Goal: Task Accomplishment & Management: Use online tool/utility

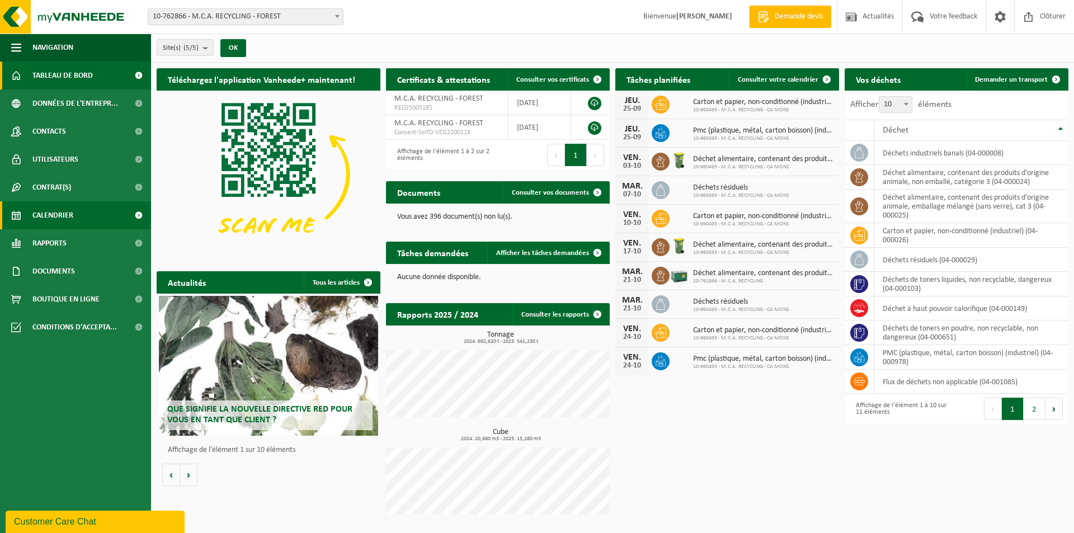
click at [79, 219] on link "Calendrier" at bounding box center [75, 215] width 151 height 28
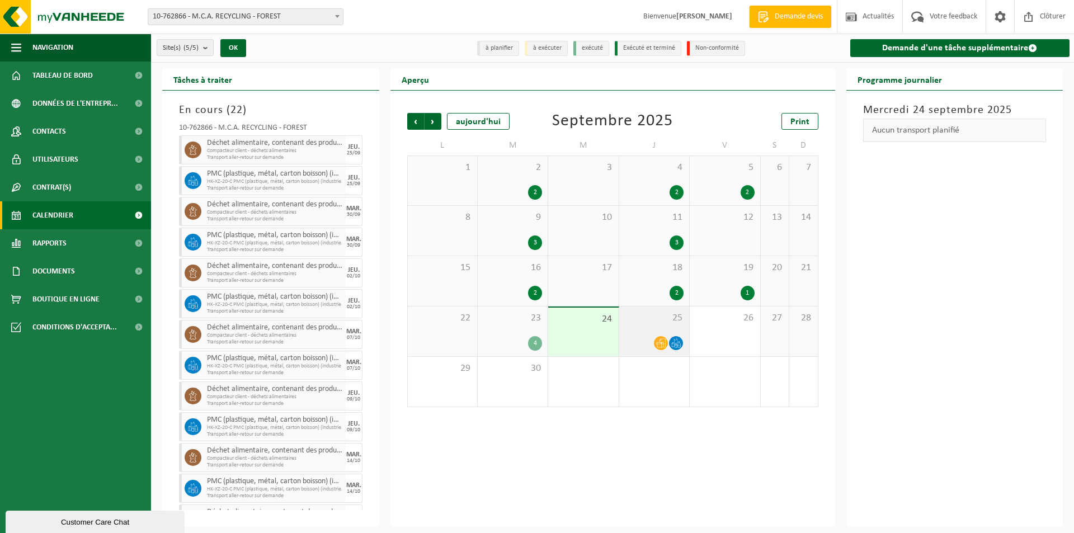
click at [658, 342] on icon at bounding box center [661, 343] width 10 height 10
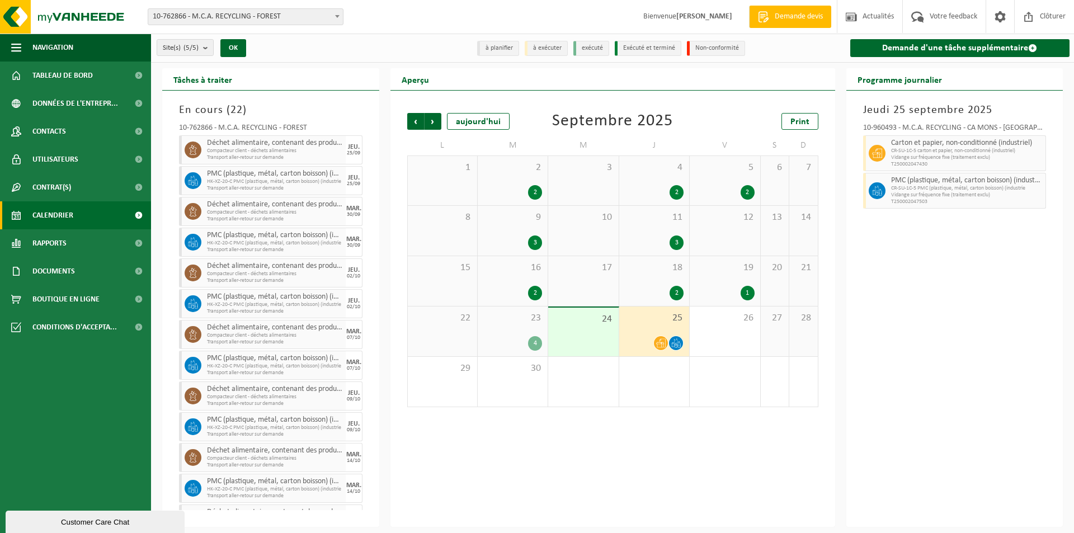
click at [514, 337] on div "4" at bounding box center [512, 343] width 59 height 15
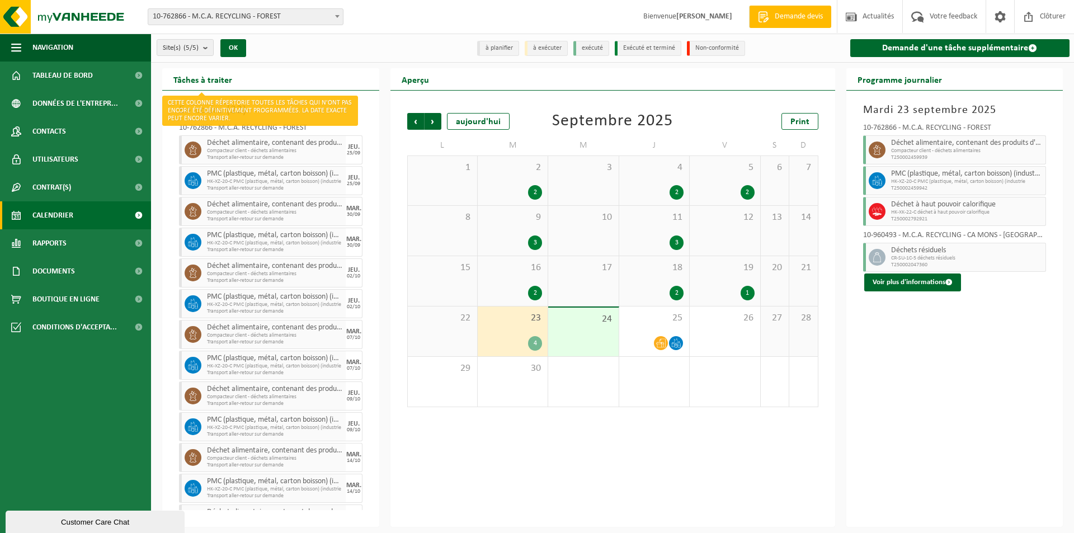
click at [220, 79] on h2 "Tâches à traiter" at bounding box center [202, 79] width 81 height 22
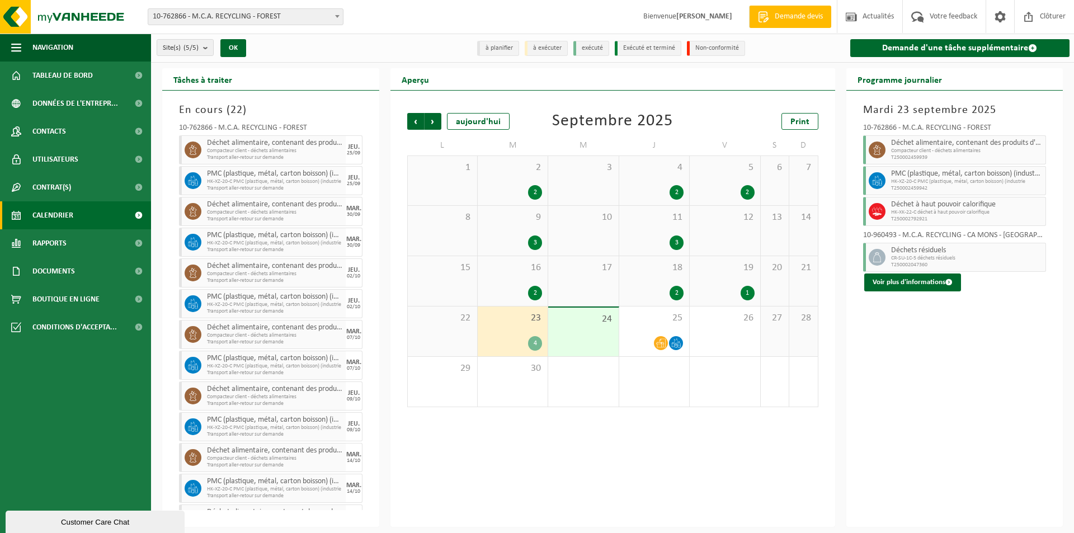
click at [219, 79] on h2 "Tâches à traiter" at bounding box center [202, 79] width 81 height 22
click at [70, 80] on span "Tableau de bord" at bounding box center [62, 76] width 60 height 28
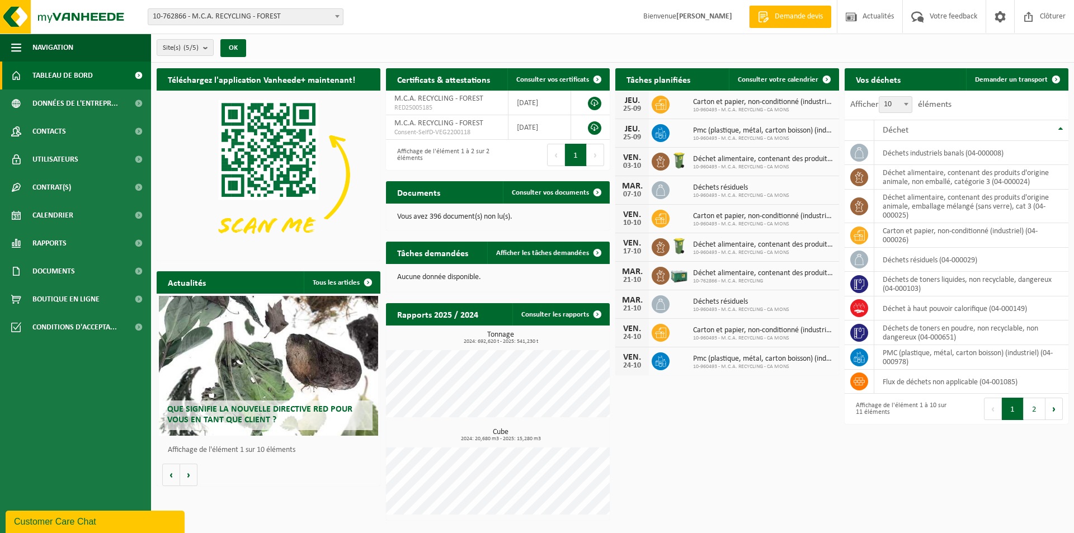
click at [439, 274] on p "Aucune donnée disponible." at bounding box center [497, 278] width 201 height 8
click at [528, 260] on link "Afficher les tâches demandées" at bounding box center [547, 253] width 121 height 22
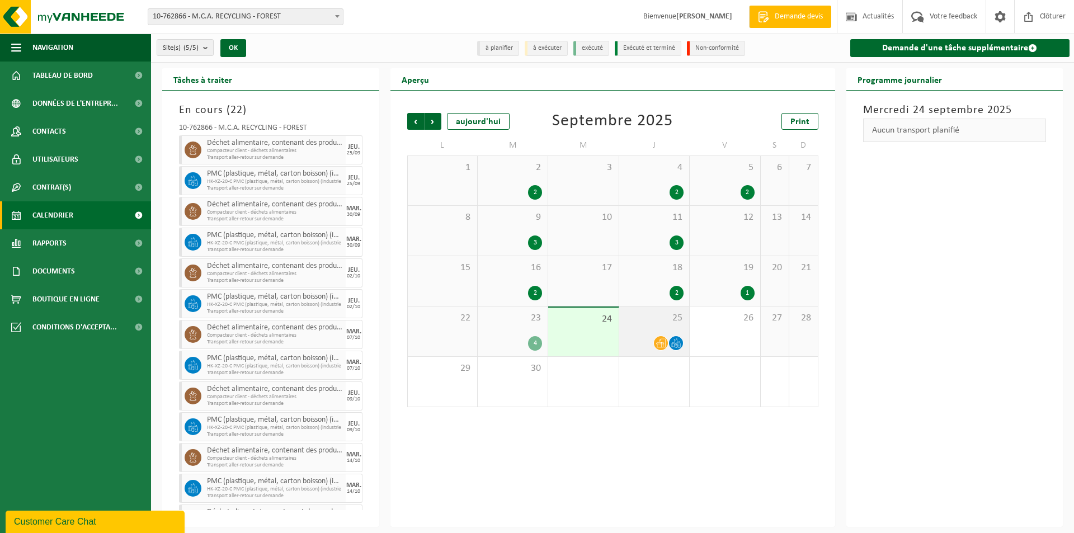
click at [671, 338] on span at bounding box center [676, 343] width 14 height 14
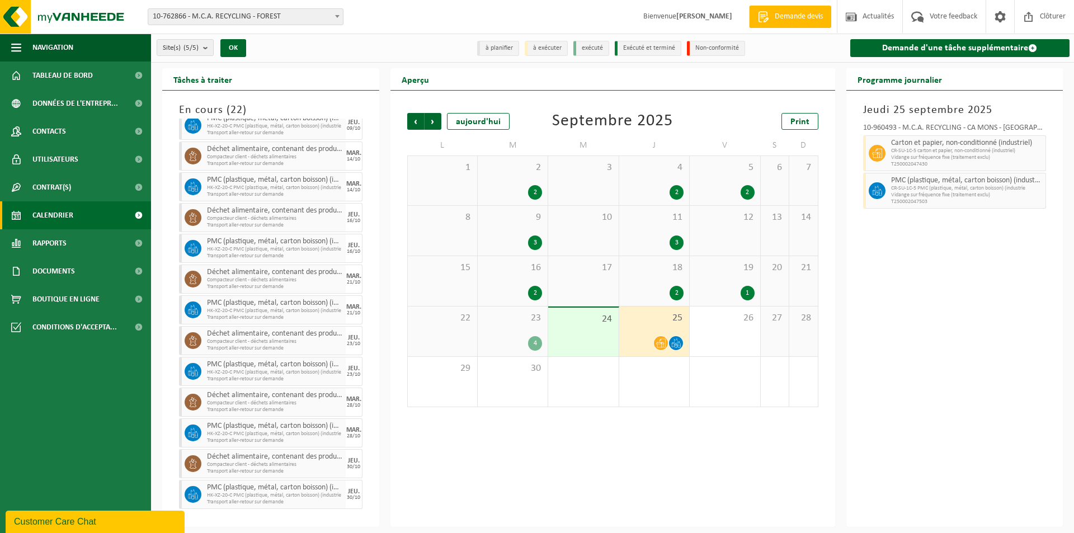
scroll to position [302, 0]
click at [431, 129] on span "Suivant" at bounding box center [433, 121] width 17 height 17
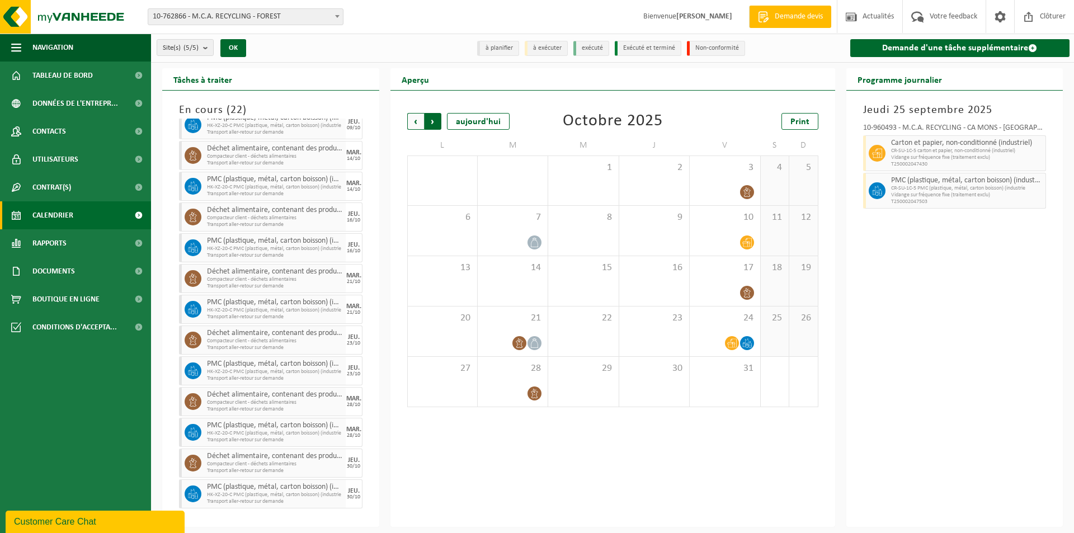
click at [413, 126] on span "Précédent" at bounding box center [415, 121] width 17 height 17
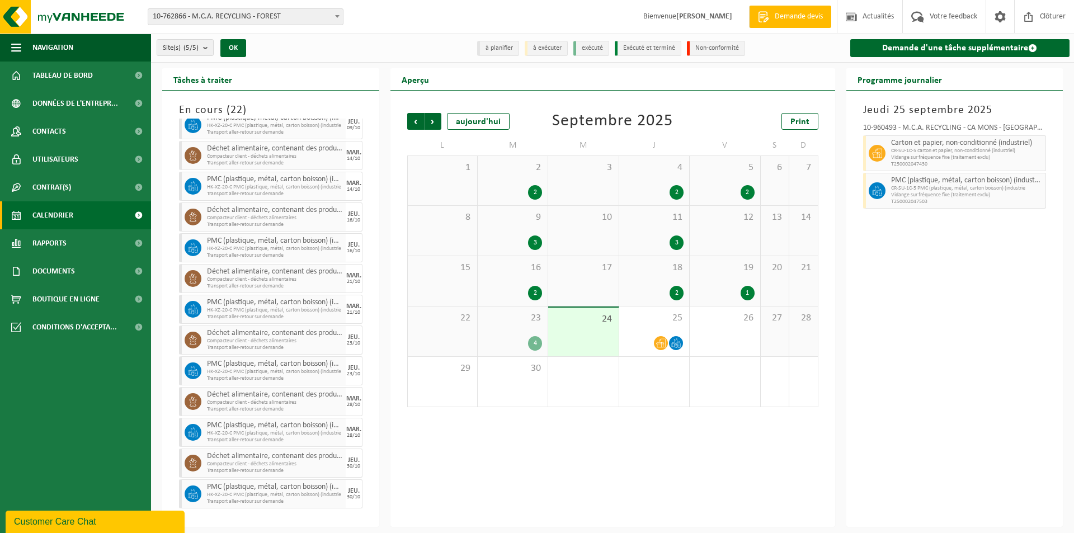
click at [482, 329] on div "23 4" at bounding box center [513, 332] width 70 height 50
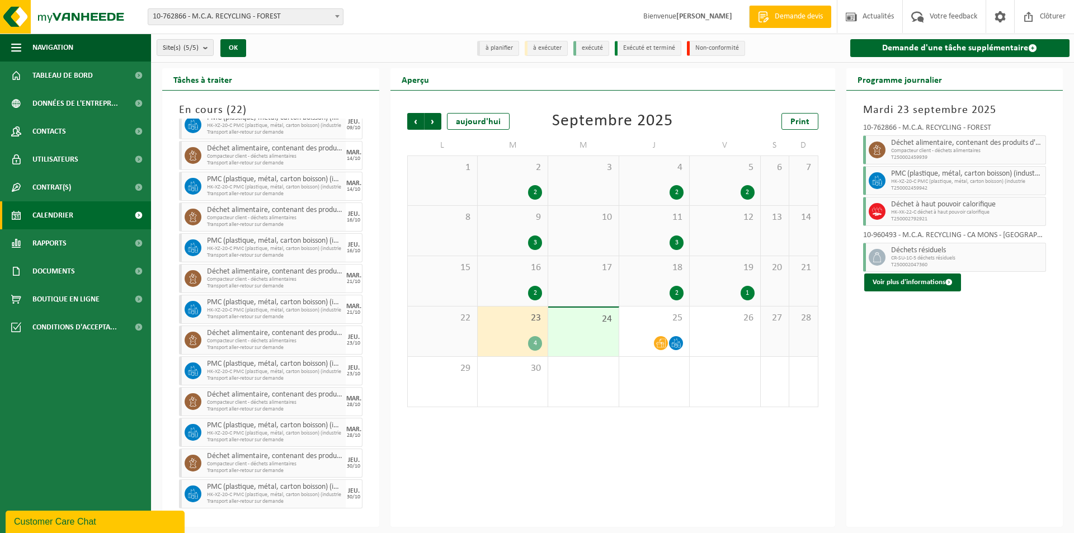
click at [503, 331] on div "23 4" at bounding box center [513, 332] width 70 height 50
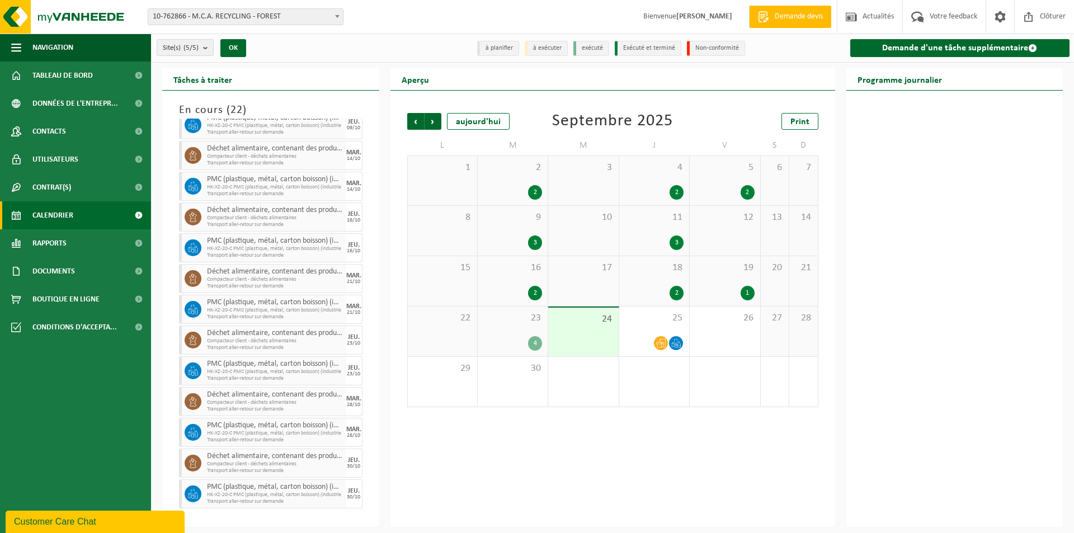
click at [532, 320] on span "23" at bounding box center [512, 318] width 59 height 12
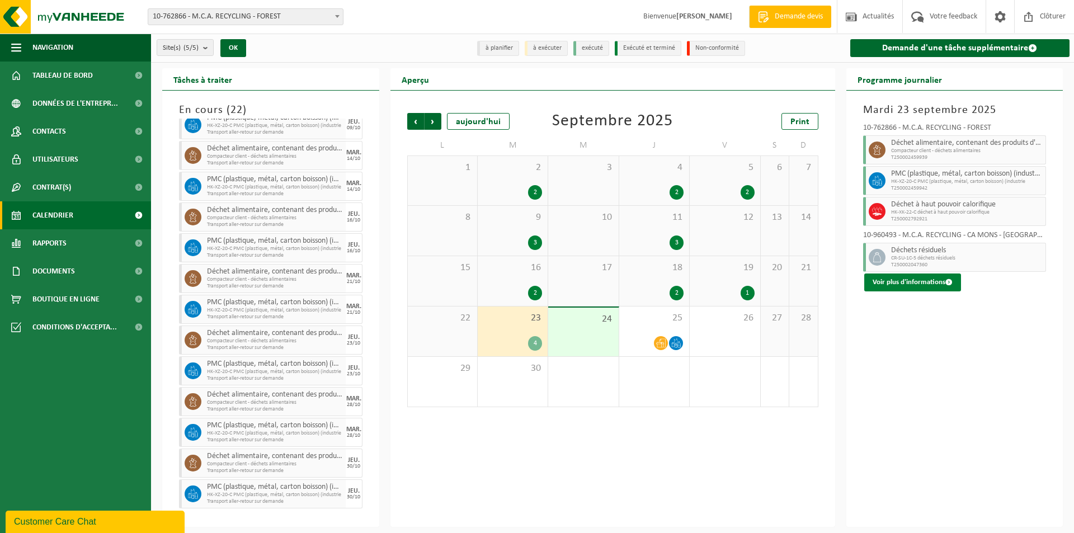
click at [900, 287] on button "Voir plus d'informations" at bounding box center [912, 283] width 97 height 18
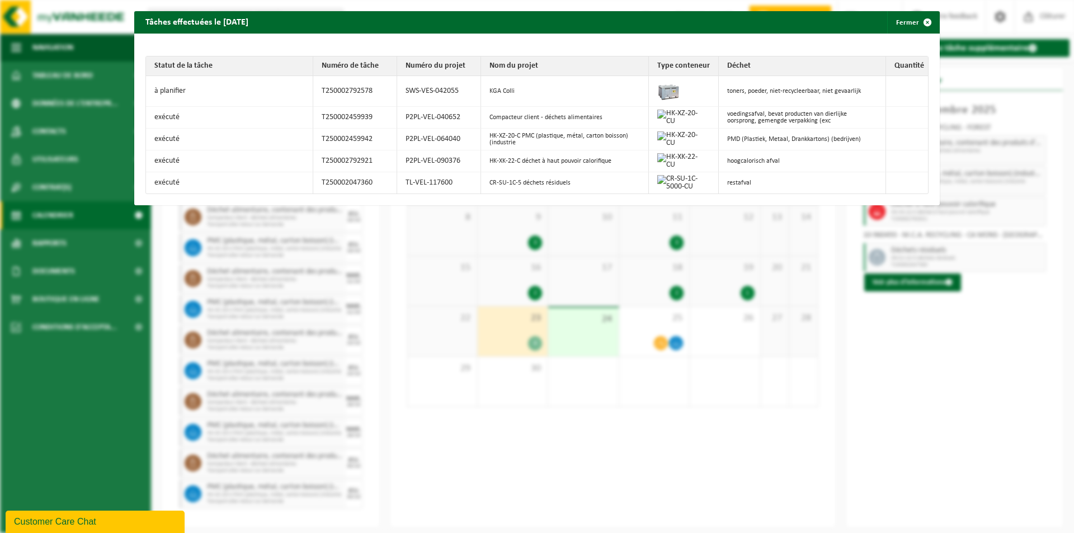
click at [740, 93] on td "toners, poeder, niet-recycleerbaar, niet gevaarlijk" at bounding box center [802, 91] width 167 height 31
drag, startPoint x: 157, startPoint y: 93, endPoint x: 252, endPoint y: 95, distance: 95.1
click at [252, 95] on td "à planifier" at bounding box center [229, 91] width 167 height 31
click at [920, 30] on span "button" at bounding box center [927, 22] width 22 height 22
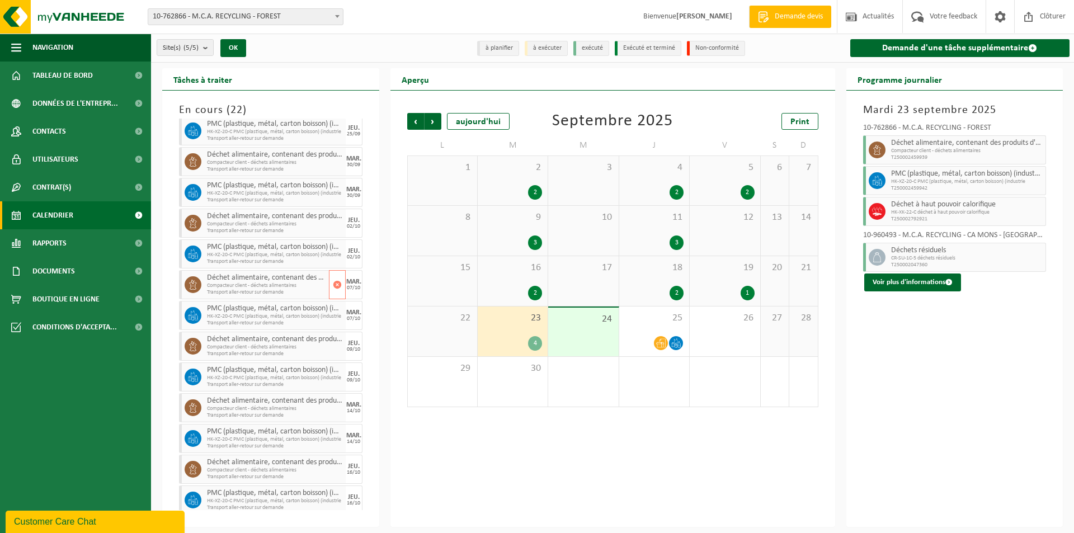
scroll to position [0, 0]
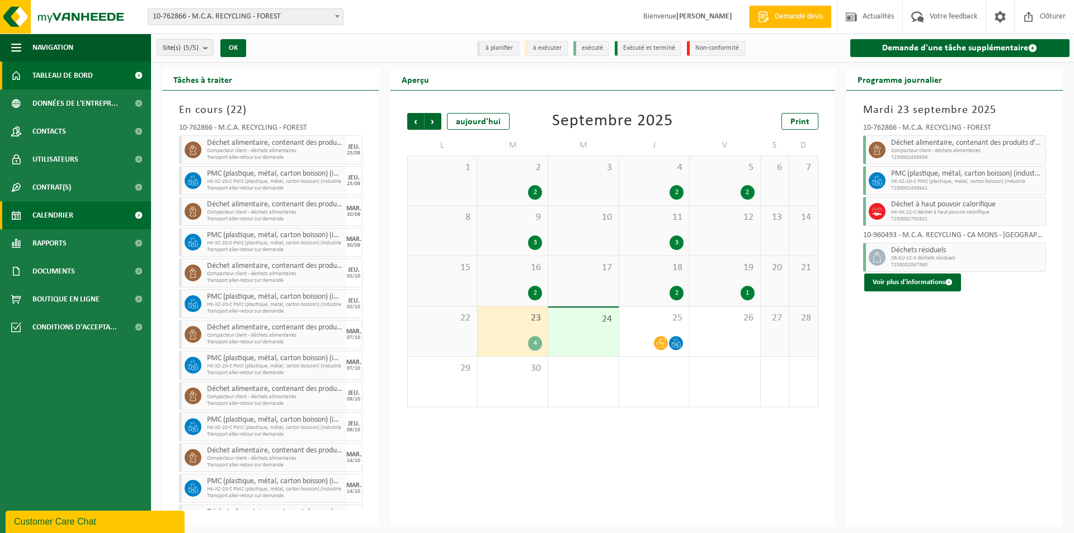
click at [58, 86] on span "Tableau de bord" at bounding box center [62, 76] width 60 height 28
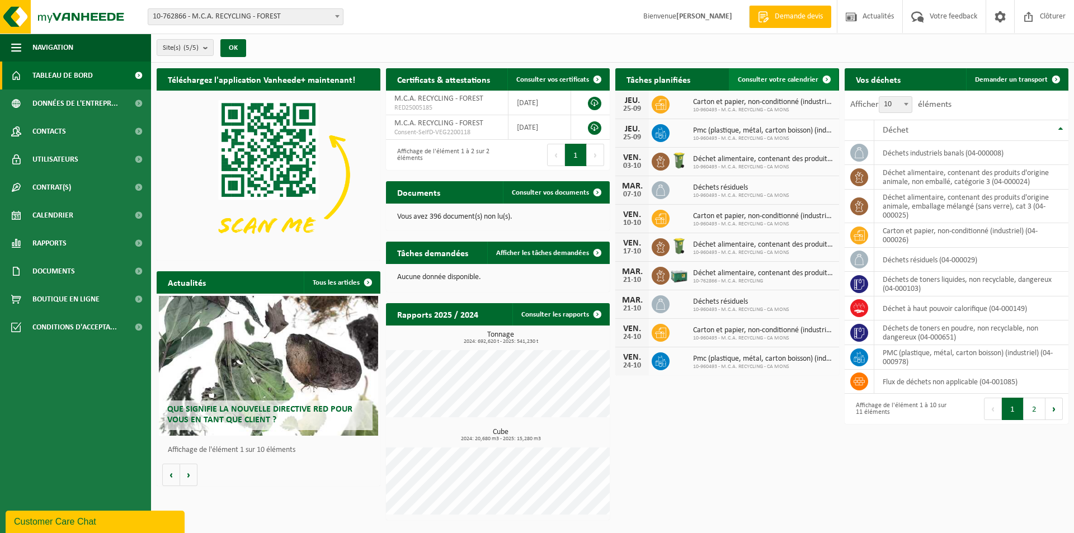
click at [781, 86] on link "Consulter votre calendrier" at bounding box center [783, 79] width 109 height 22
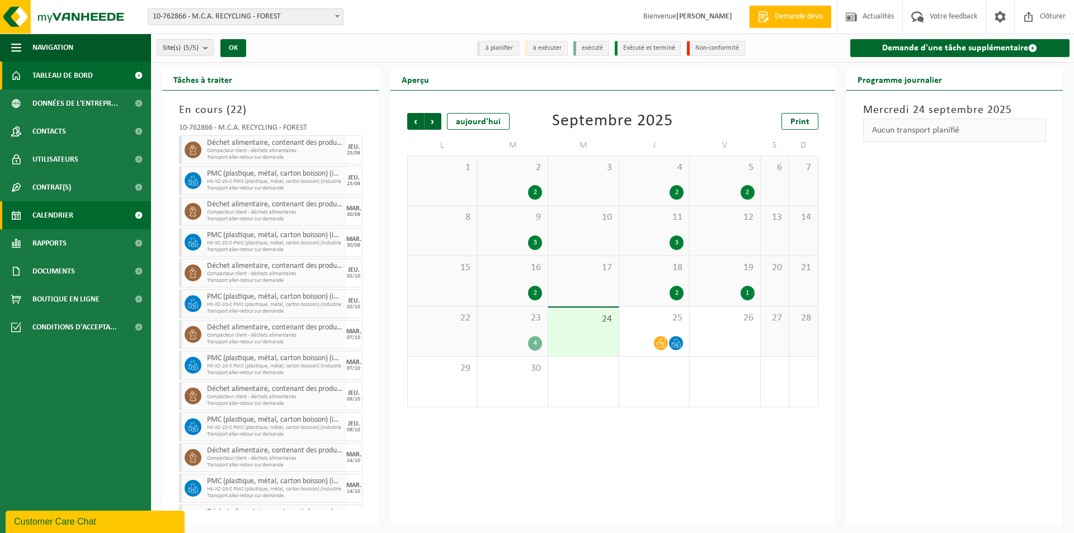
click at [66, 84] on span "Tableau de bord" at bounding box center [62, 76] width 60 height 28
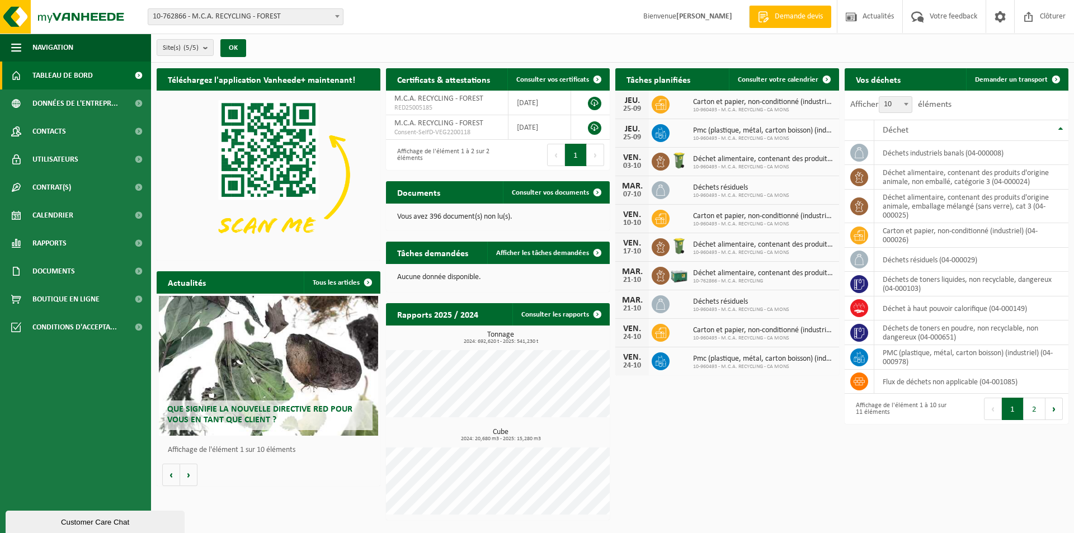
click at [778, 373] on div "VEN. 24-10 Pmc (plastique, métal, carton boisson) (industriel) 10-960493 - M.C.…" at bounding box center [727, 361] width 224 height 28
click at [58, 209] on span "Calendrier" at bounding box center [52, 215] width 41 height 28
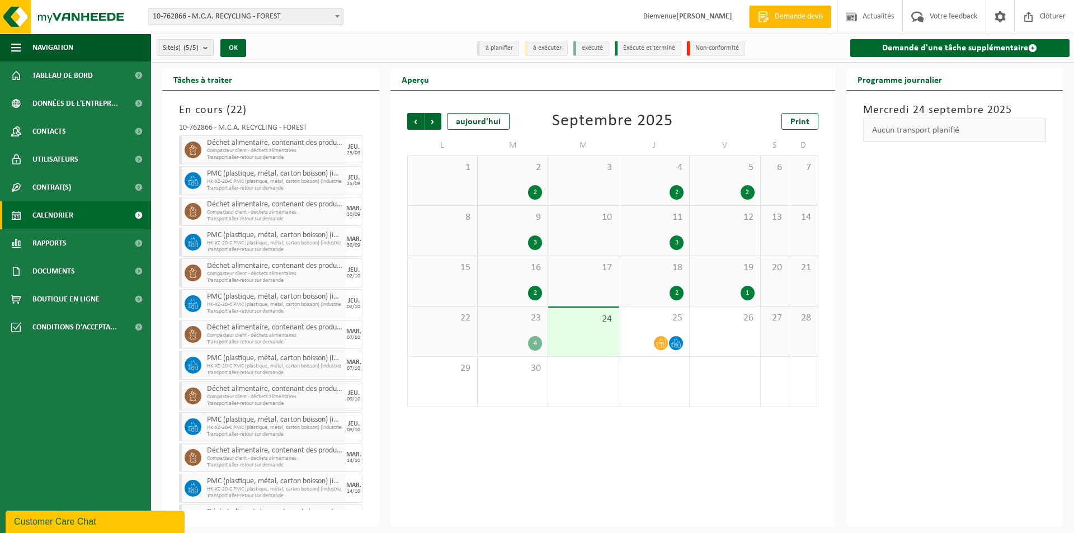
click at [488, 48] on li "à planifier" at bounding box center [498, 48] width 42 height 15
click at [538, 326] on div "23 4" at bounding box center [513, 332] width 70 height 50
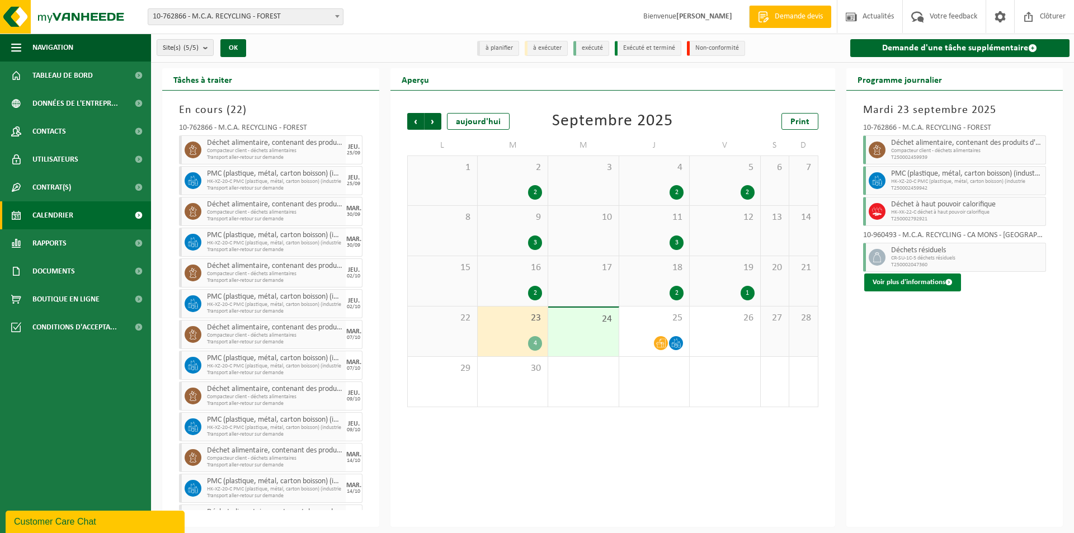
click at [924, 287] on button "Voir plus d'informations" at bounding box center [912, 283] width 97 height 18
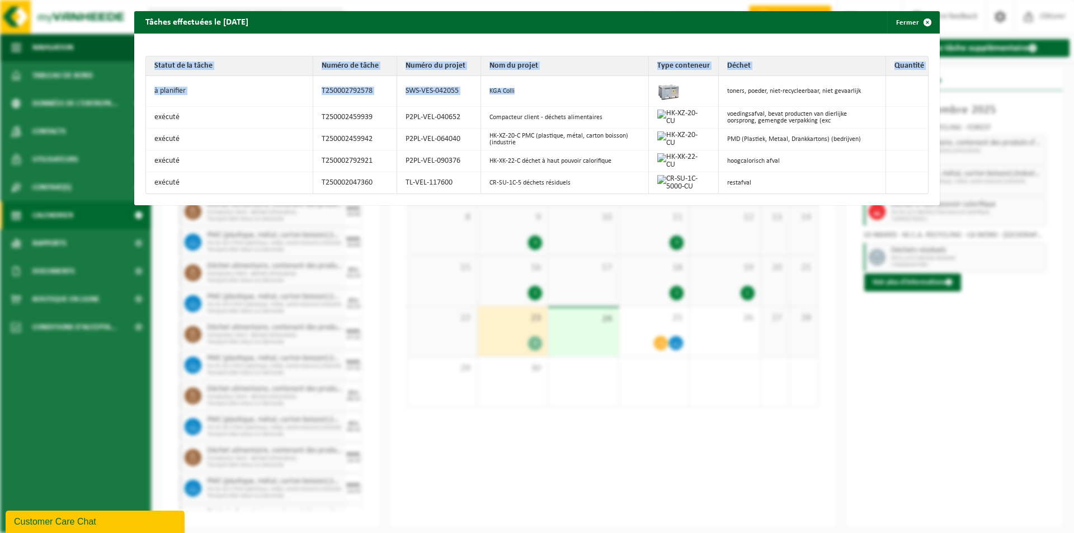
drag, startPoint x: 625, startPoint y: 86, endPoint x: 928, endPoint y: 87, distance: 302.7
click at [933, 86] on div "Tâches effectuées le [DATE] Fermer Statut de la tâche Numéro de tâche Numéro du…" at bounding box center [537, 266] width 1074 height 533
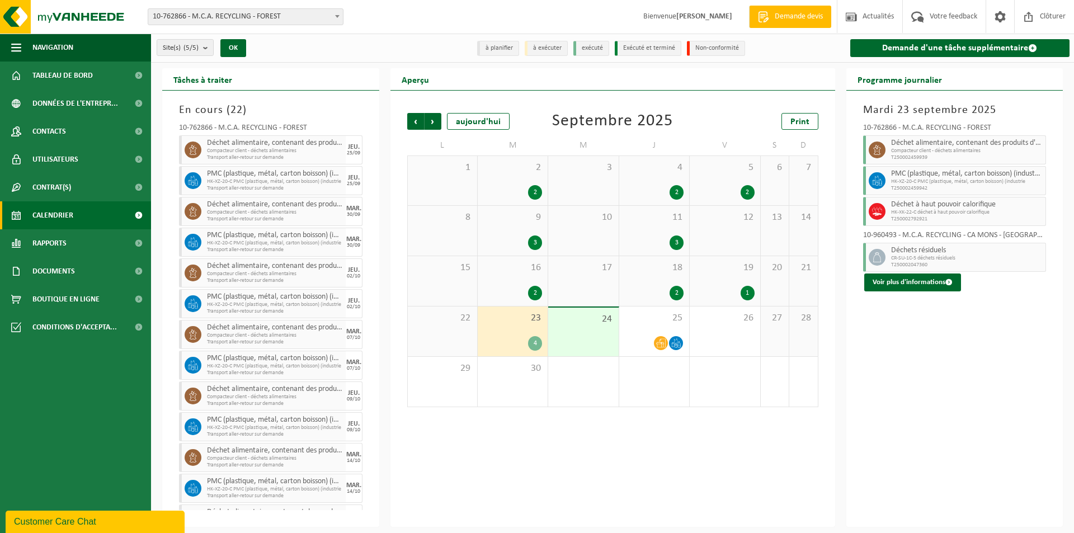
click at [606, 336] on div "24" at bounding box center [583, 332] width 70 height 49
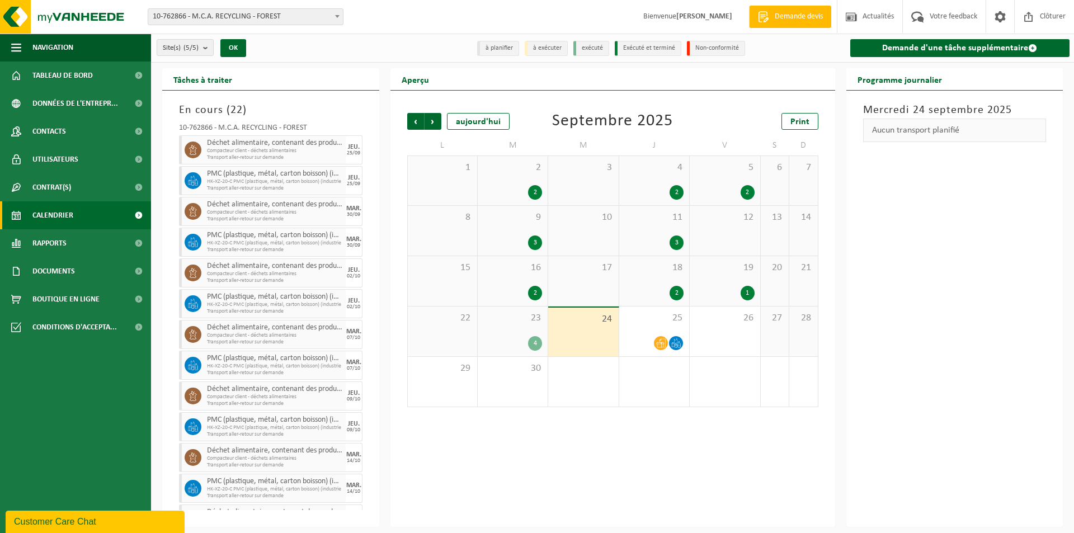
click at [939, 132] on div "Aucun transport planifié" at bounding box center [955, 130] width 184 height 23
click at [678, 313] on span "25" at bounding box center [654, 318] width 59 height 12
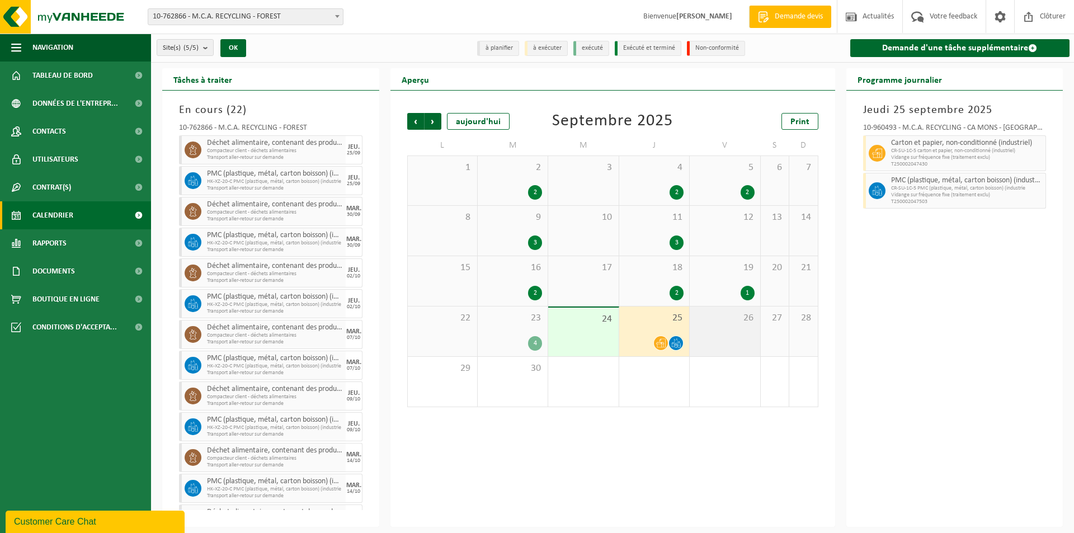
click at [712, 316] on span "26" at bounding box center [724, 318] width 59 height 12
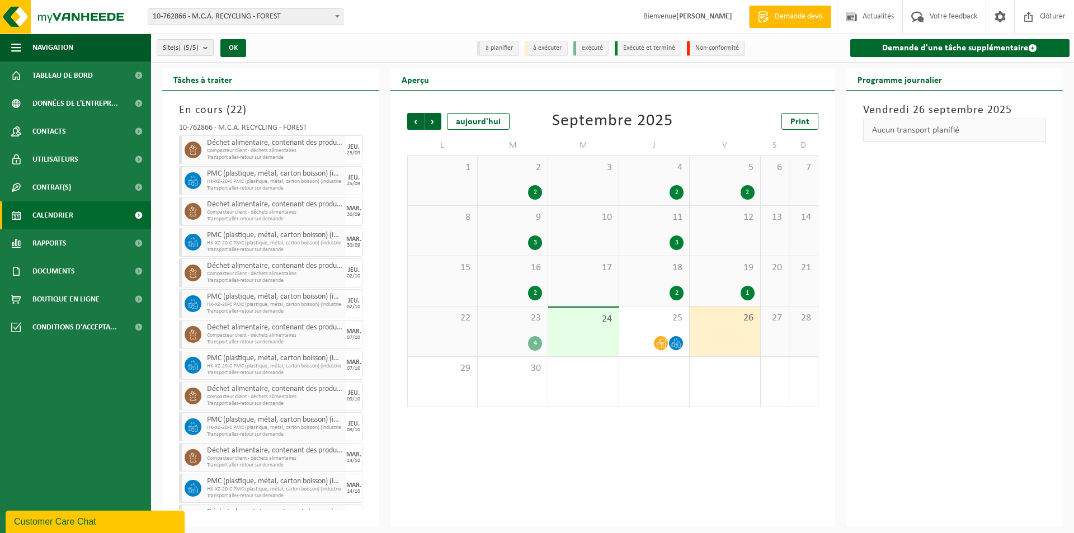
click at [607, 318] on span "24" at bounding box center [583, 319] width 59 height 12
click at [535, 324] on div "23 4" at bounding box center [513, 332] width 70 height 50
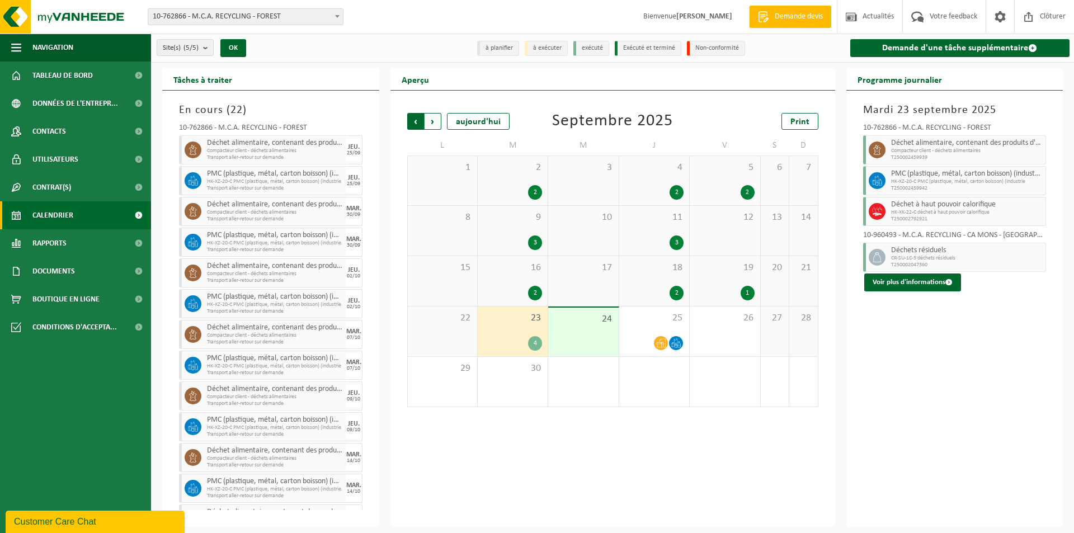
click at [435, 124] on span "Suivant" at bounding box center [433, 121] width 17 height 17
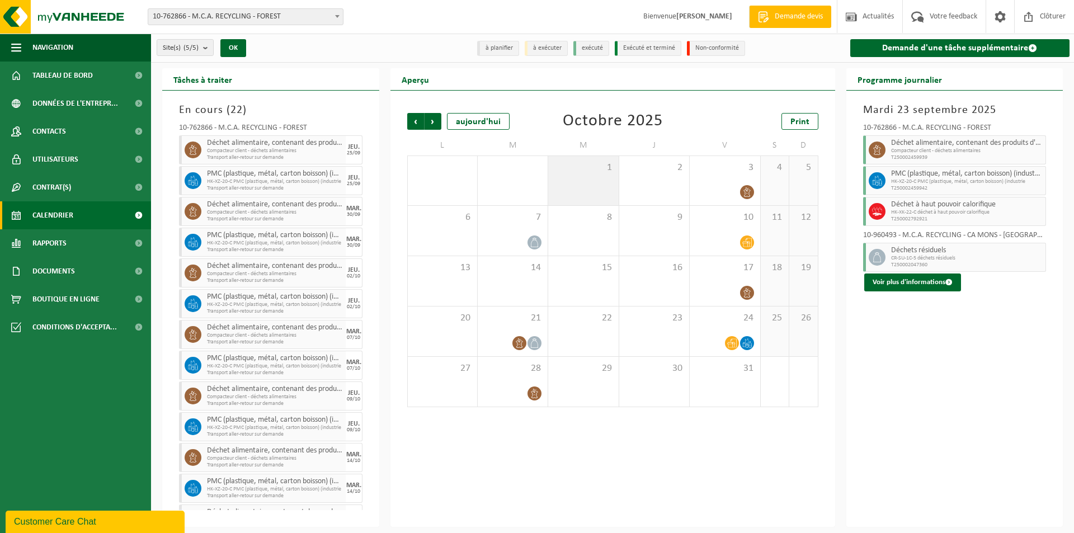
click at [595, 183] on div "1" at bounding box center [583, 180] width 70 height 49
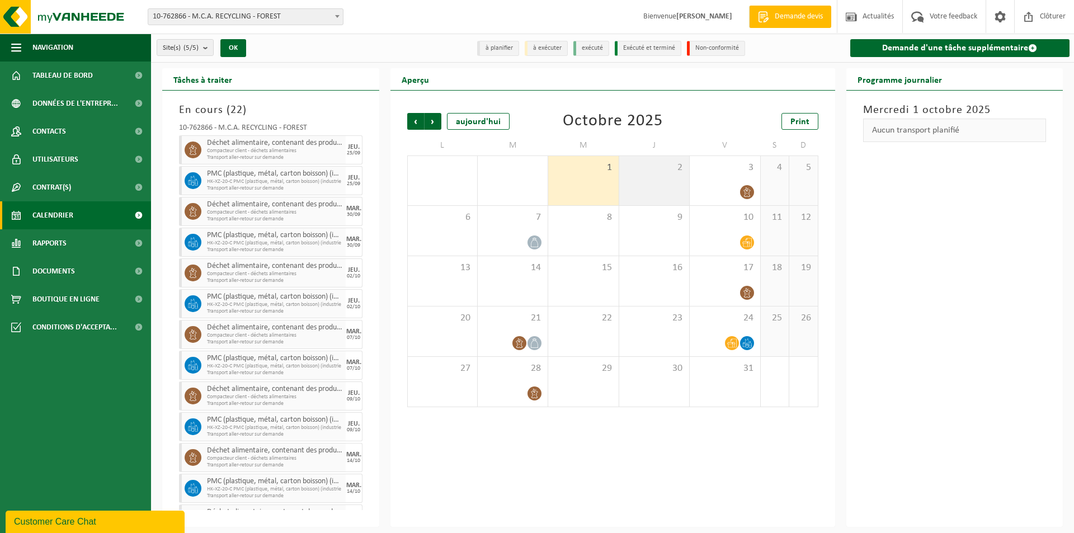
click at [629, 178] on div "2" at bounding box center [654, 180] width 70 height 49
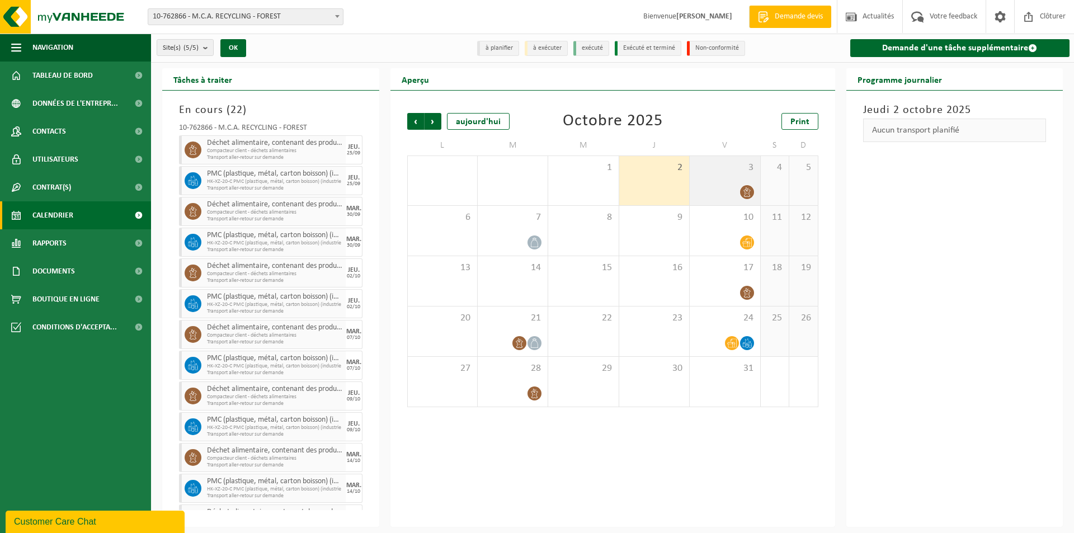
click at [712, 180] on div "3" at bounding box center [725, 180] width 70 height 49
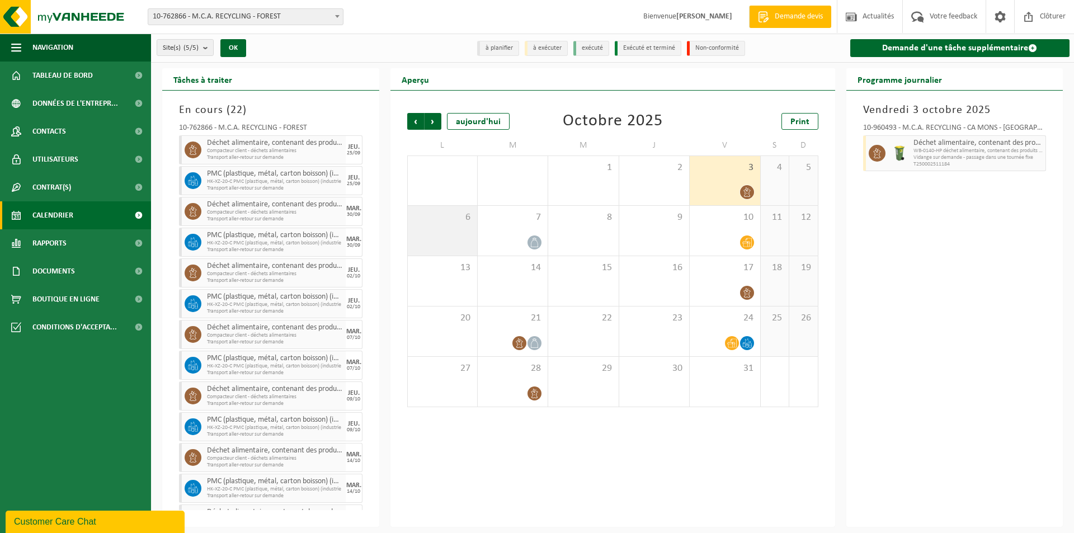
click at [442, 229] on div "6" at bounding box center [442, 231] width 69 height 50
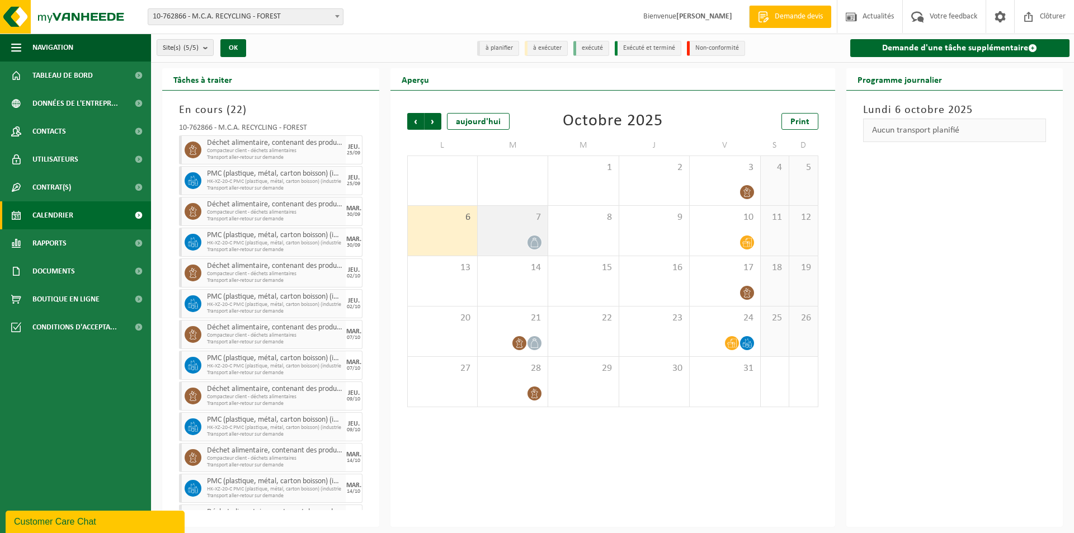
click at [528, 219] on span "7" at bounding box center [512, 217] width 59 height 12
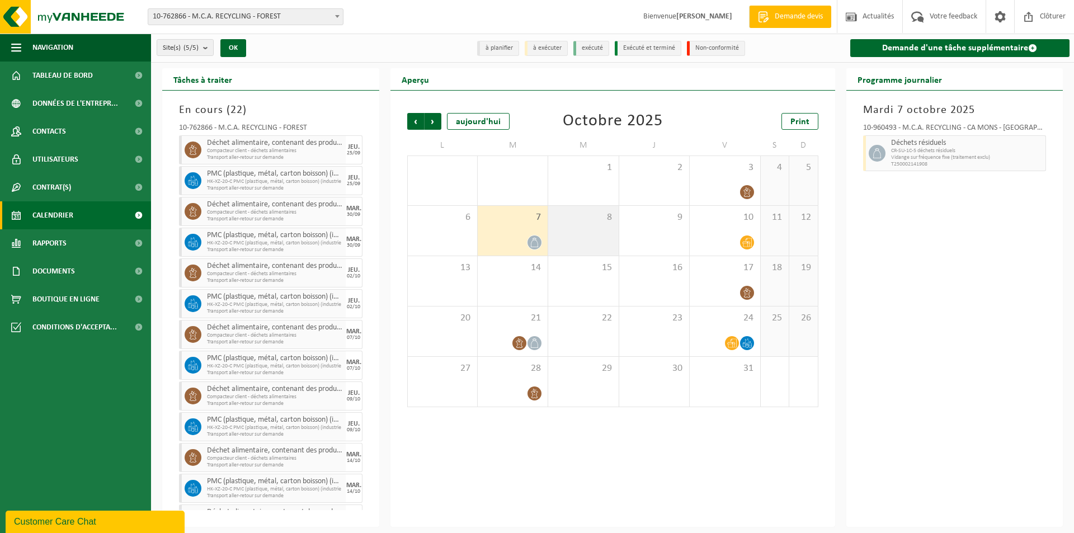
click at [604, 215] on span "8" at bounding box center [583, 217] width 59 height 12
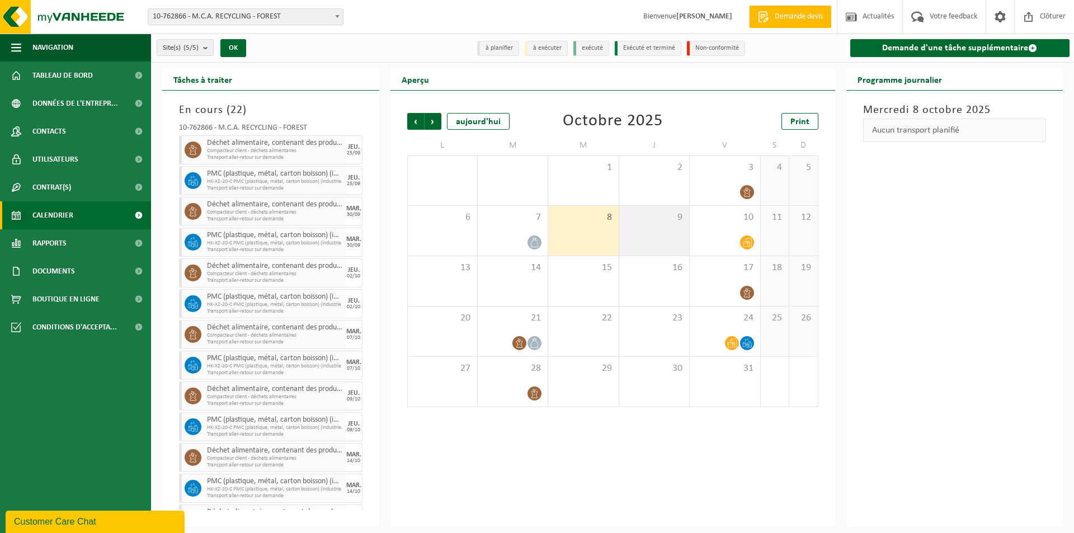
click at [653, 218] on span "9" at bounding box center [654, 217] width 59 height 12
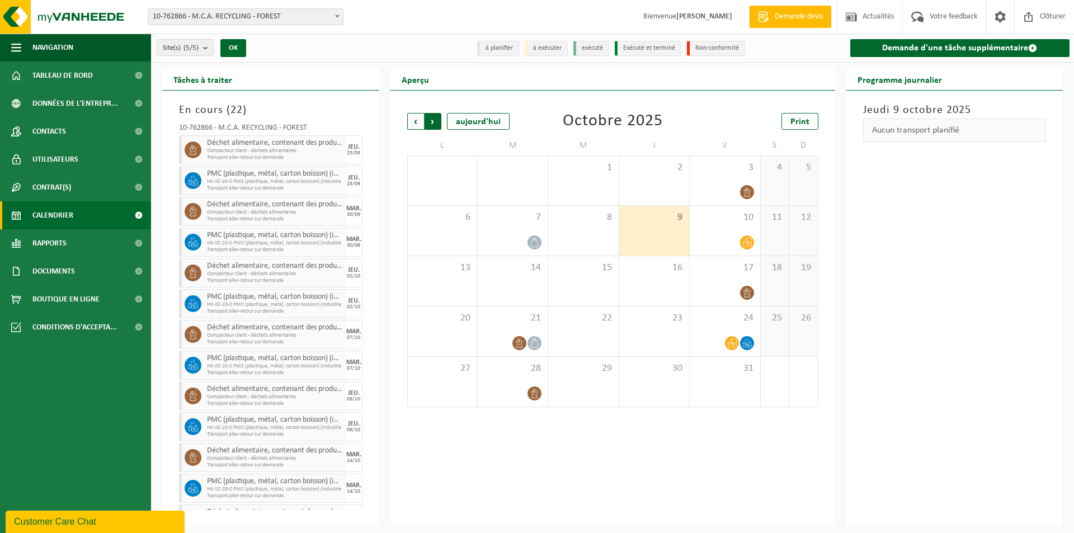
click at [417, 120] on span "Précédent" at bounding box center [415, 121] width 17 height 17
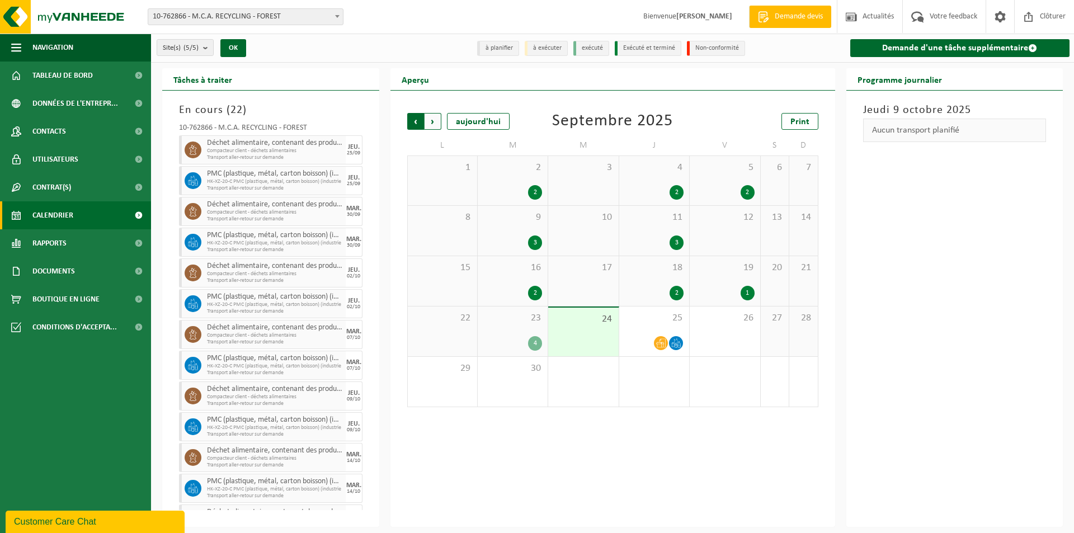
click at [426, 121] on span "Suivant" at bounding box center [433, 121] width 17 height 17
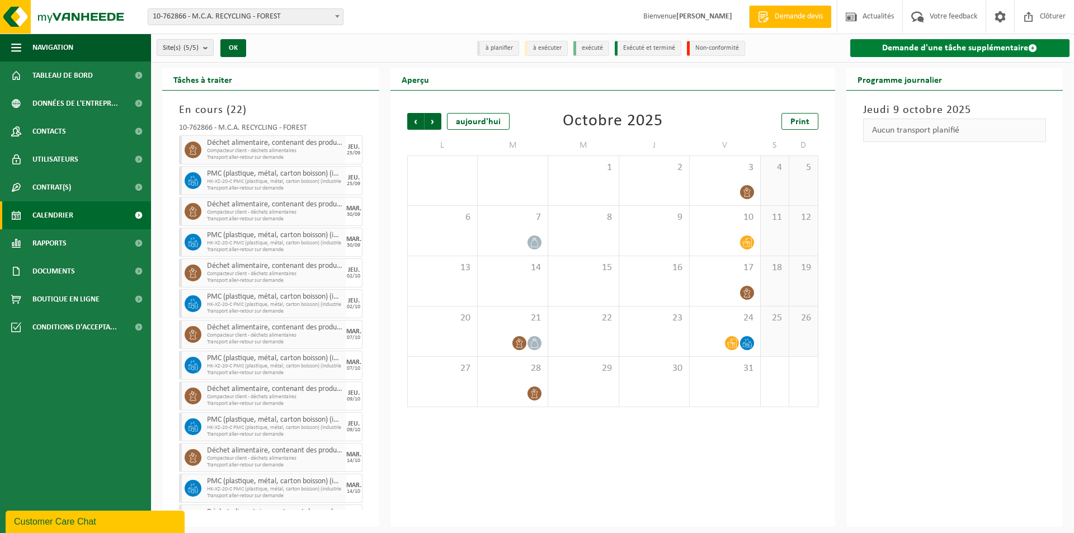
click at [944, 54] on link "Demande d'une tâche supplémentaire" at bounding box center [960, 48] width 220 height 18
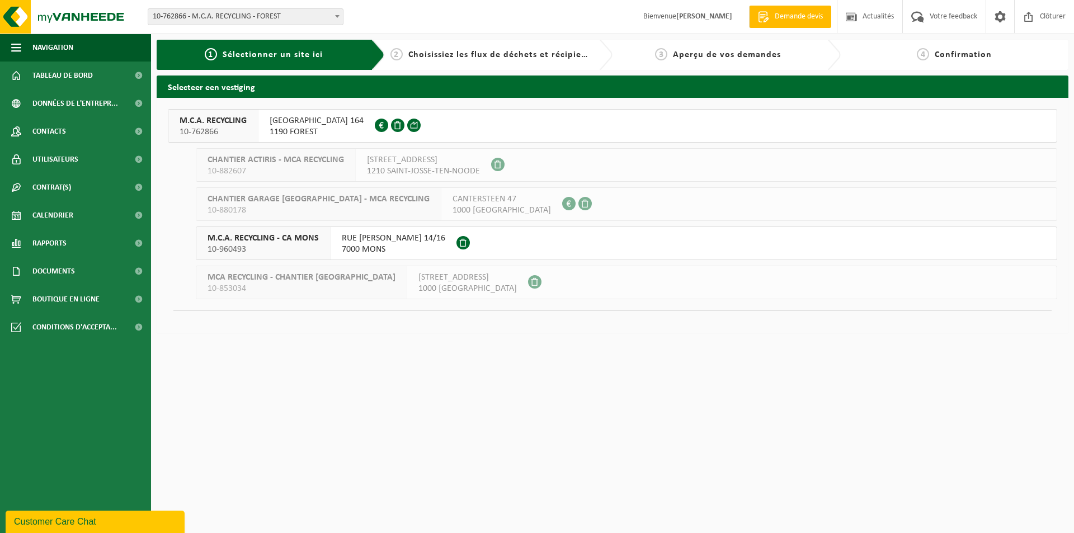
click at [333, 120] on span "[GEOGRAPHIC_DATA] 164" at bounding box center [317, 120] width 94 height 11
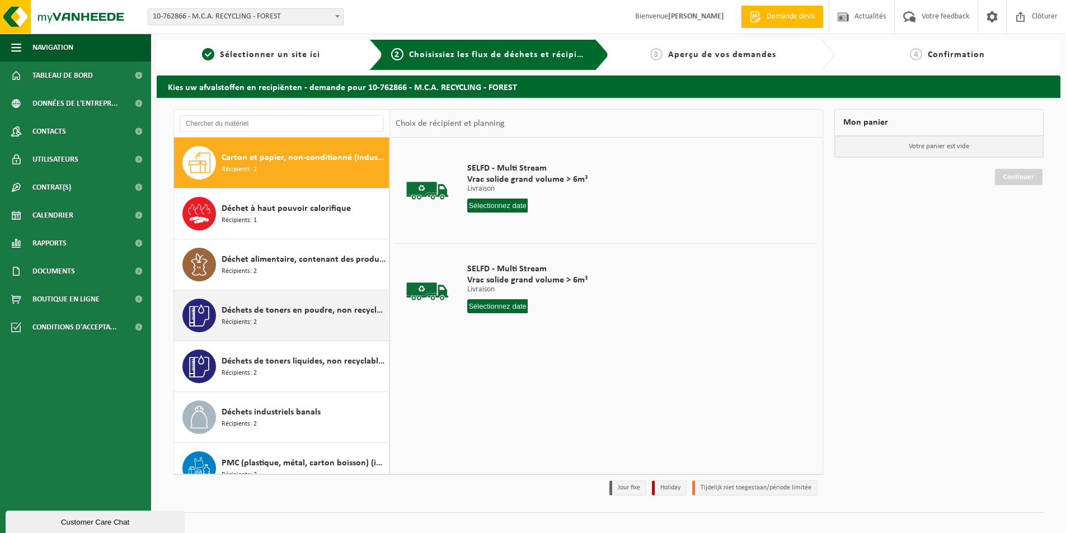
scroll to position [20, 0]
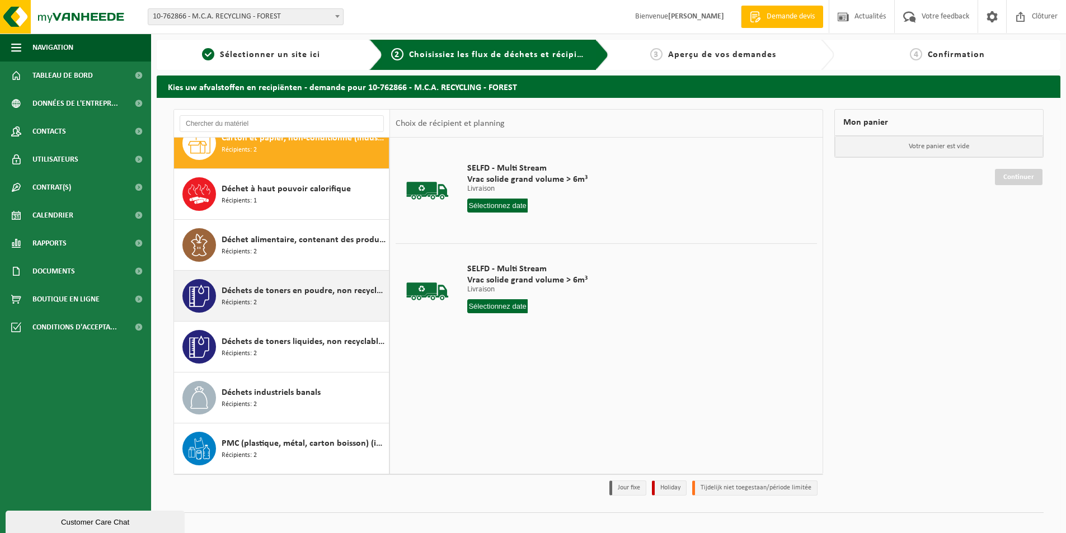
click at [312, 299] on div "Déchets de toners en poudre, non recyclable, non dangereux Récipients: 2" at bounding box center [304, 296] width 164 height 34
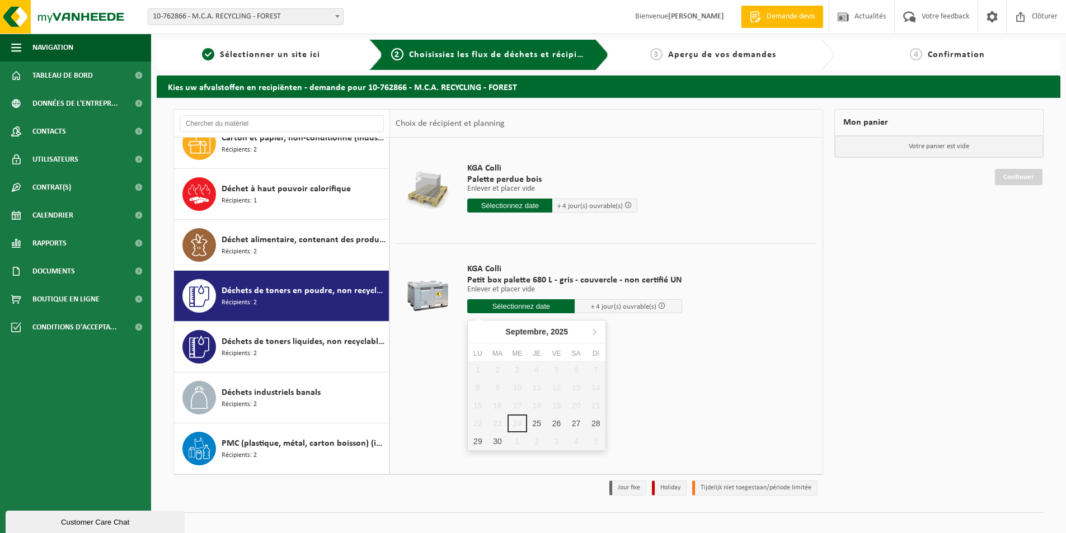
click at [494, 311] on input "text" at bounding box center [520, 306] width 107 height 14
click at [615, 306] on span "+ 4 jour(s) ouvrable(s)" at bounding box center [623, 306] width 65 height 7
click at [658, 305] on span at bounding box center [661, 305] width 7 height 7
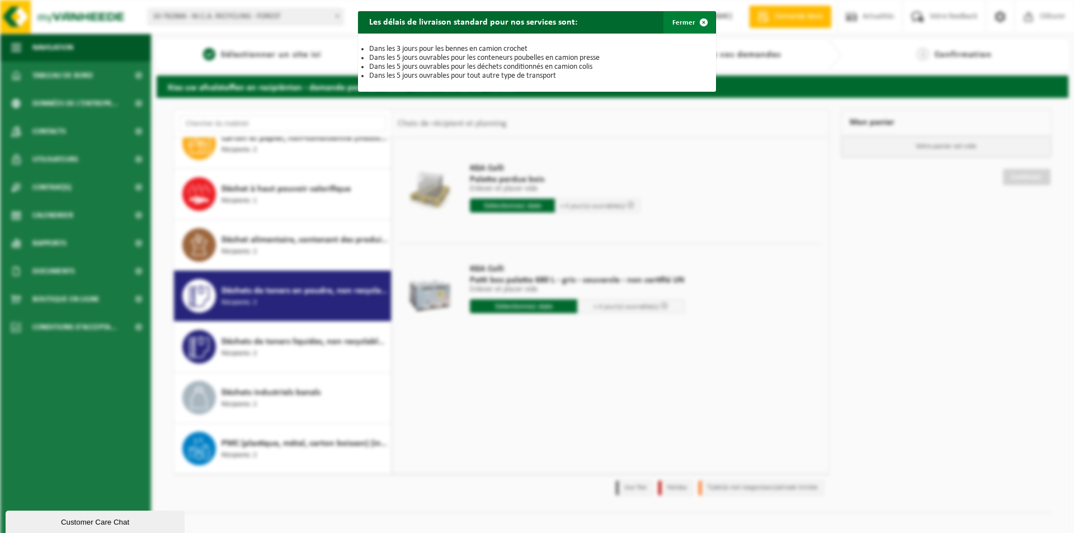
click at [693, 29] on span "button" at bounding box center [704, 22] width 22 height 22
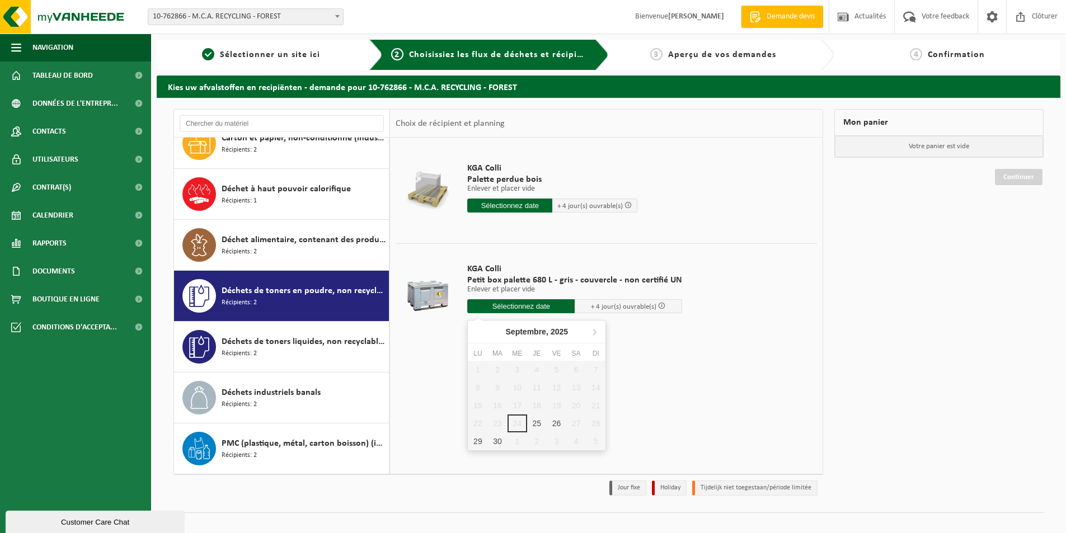
click at [547, 312] on input "text" at bounding box center [520, 306] width 107 height 14
click at [628, 307] on span "+ 4 jour(s) ouvrable(s)" at bounding box center [623, 306] width 65 height 7
click at [517, 306] on input "text" at bounding box center [520, 306] width 107 height 14
click at [688, 389] on div "KGA Colli Palette perdue bois Enlever et placer vide Enlever et placer vide Enl…" at bounding box center [606, 306] width 432 height 336
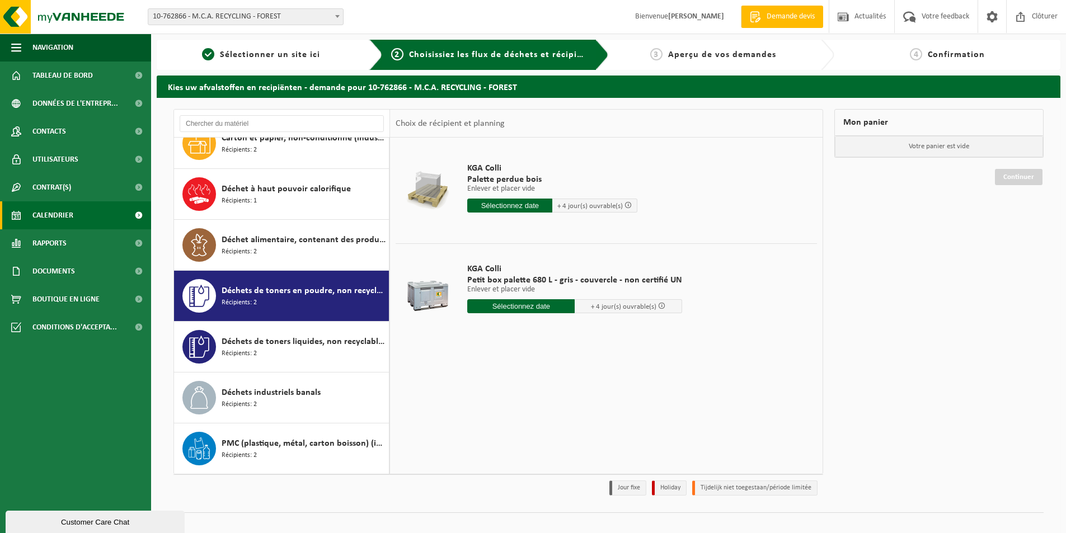
click at [62, 209] on span "Calendrier" at bounding box center [52, 215] width 41 height 28
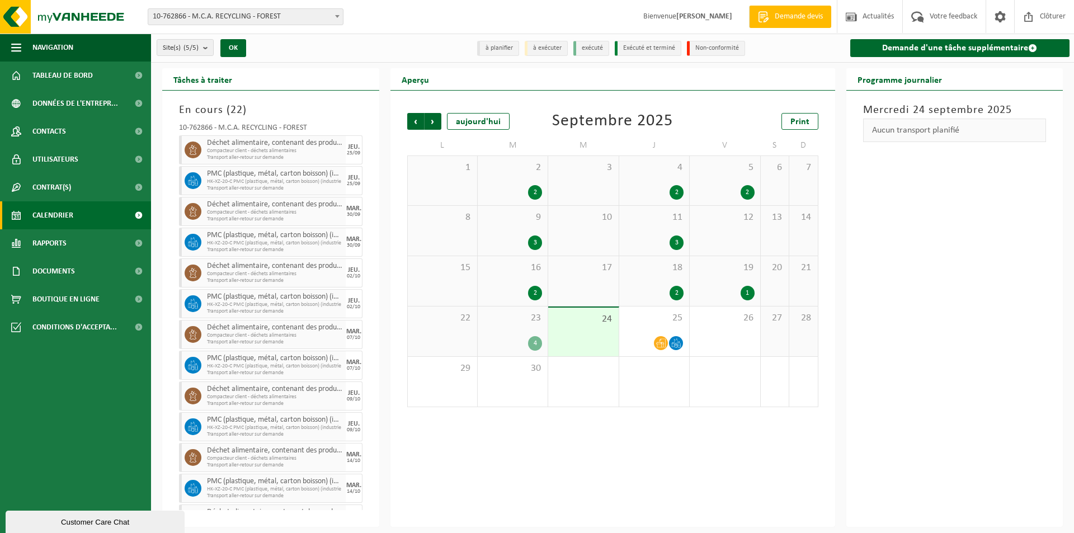
click at [523, 322] on span "23" at bounding box center [512, 318] width 59 height 12
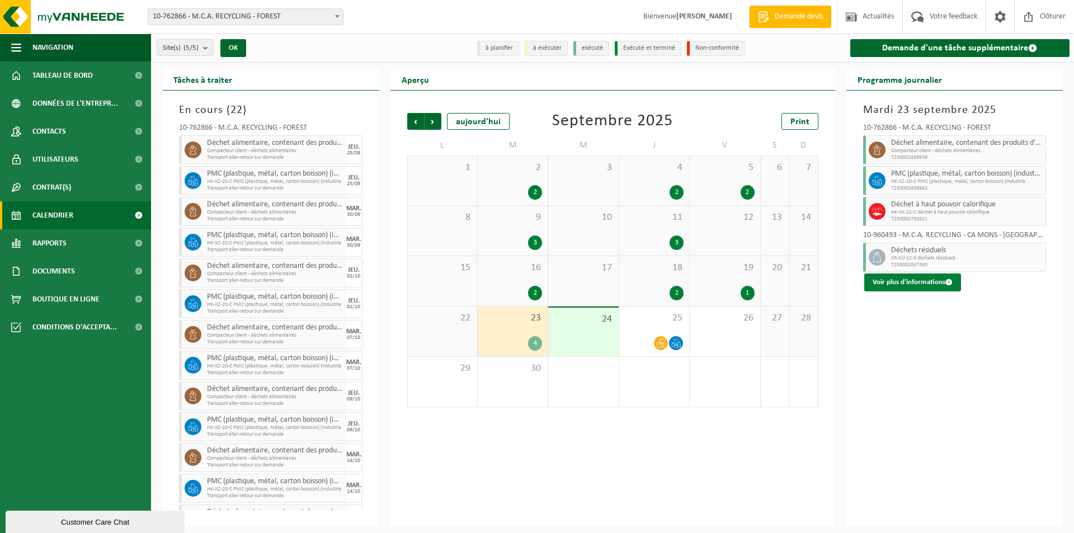
click at [907, 281] on button "Voir plus d'informations" at bounding box center [912, 283] width 97 height 18
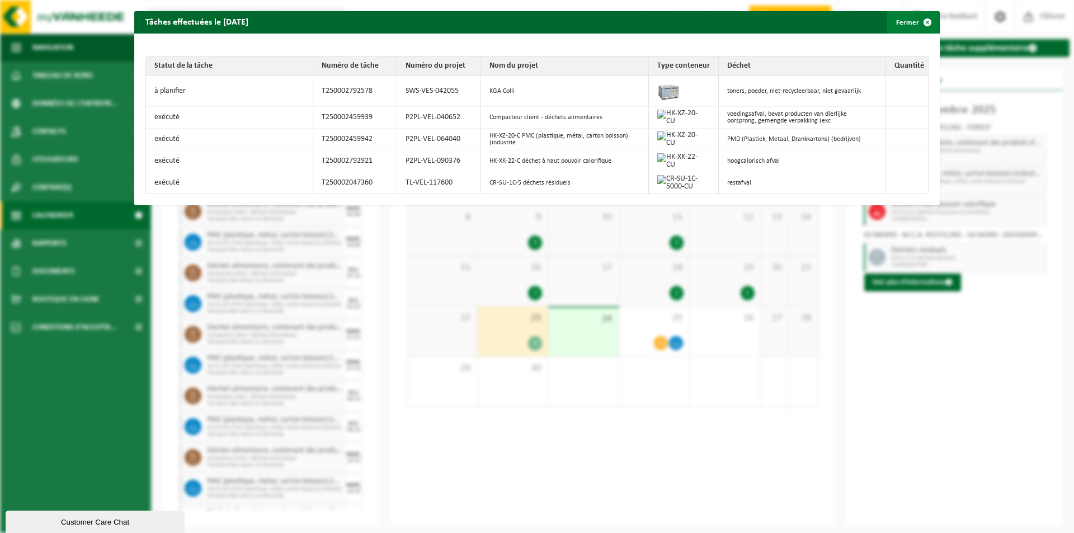
click at [905, 26] on button "Fermer" at bounding box center [912, 22] width 51 height 22
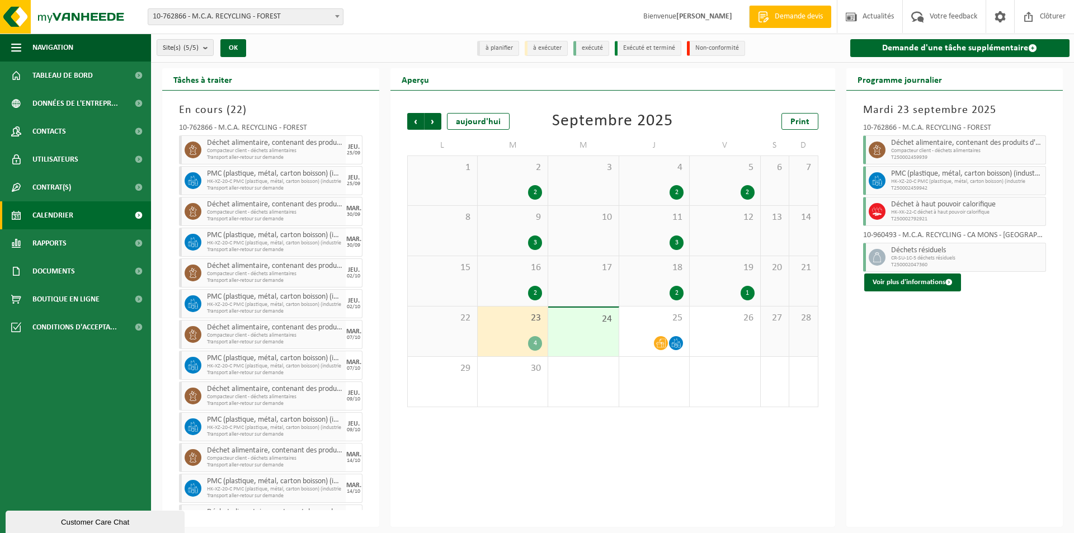
click at [513, 327] on div "23 4" at bounding box center [513, 332] width 70 height 50
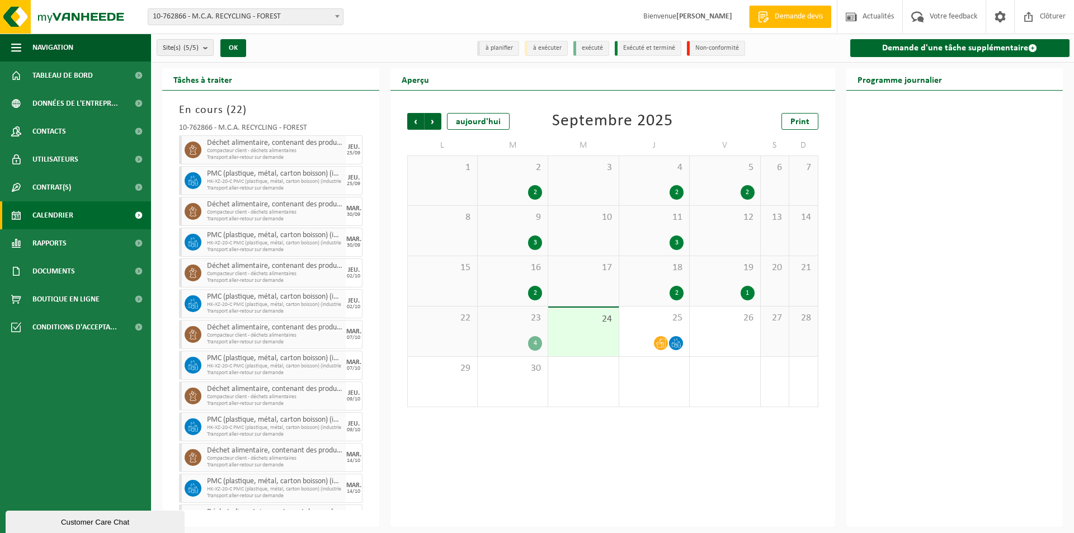
click at [511, 331] on div "23 4" at bounding box center [513, 332] width 70 height 50
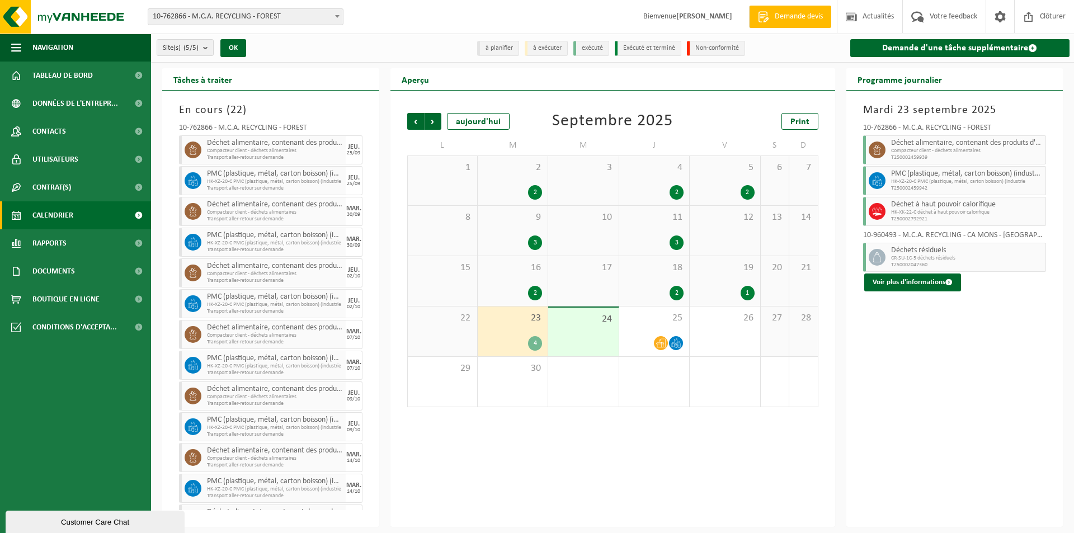
click at [575, 332] on div "24" at bounding box center [583, 332] width 70 height 49
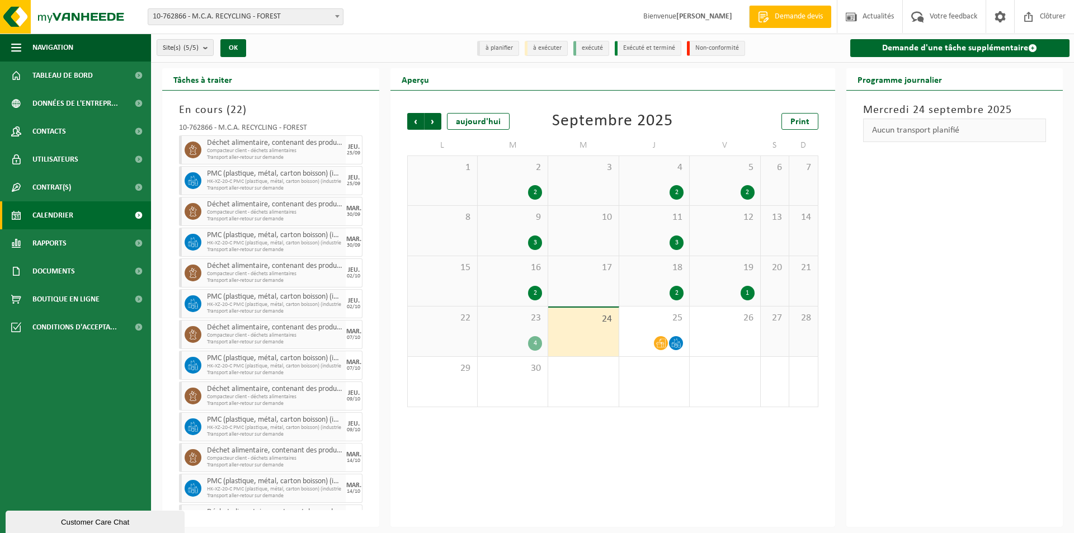
click at [519, 326] on div "23 4" at bounding box center [513, 332] width 70 height 50
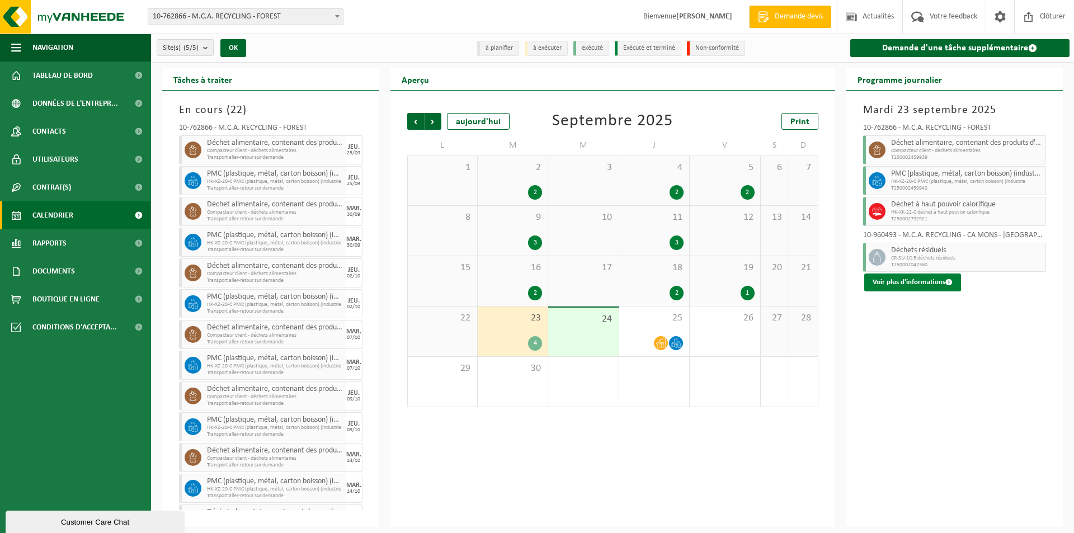
click at [916, 284] on button "Voir plus d'informations" at bounding box center [912, 283] width 97 height 18
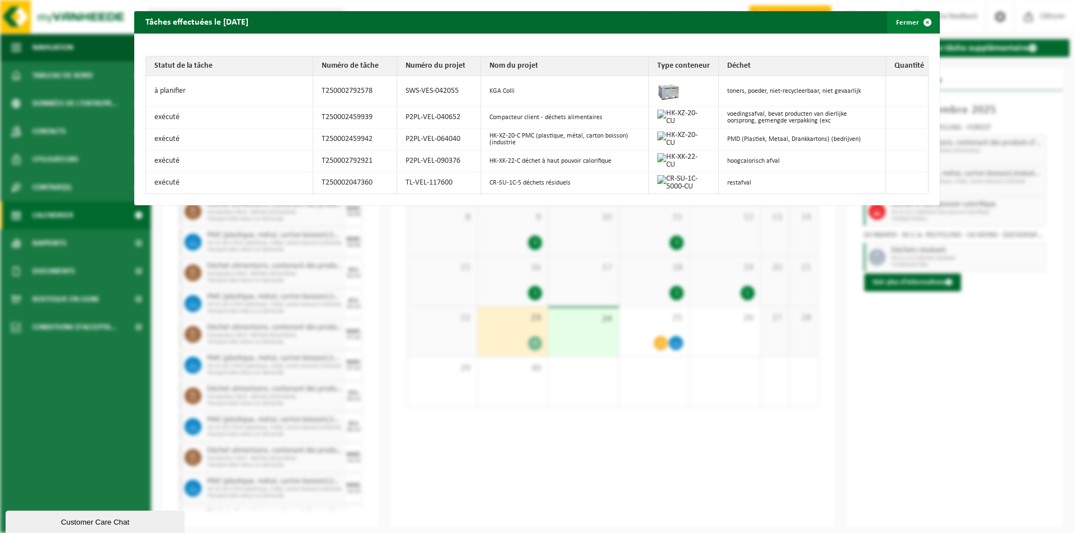
click at [926, 22] on span "button" at bounding box center [927, 22] width 22 height 22
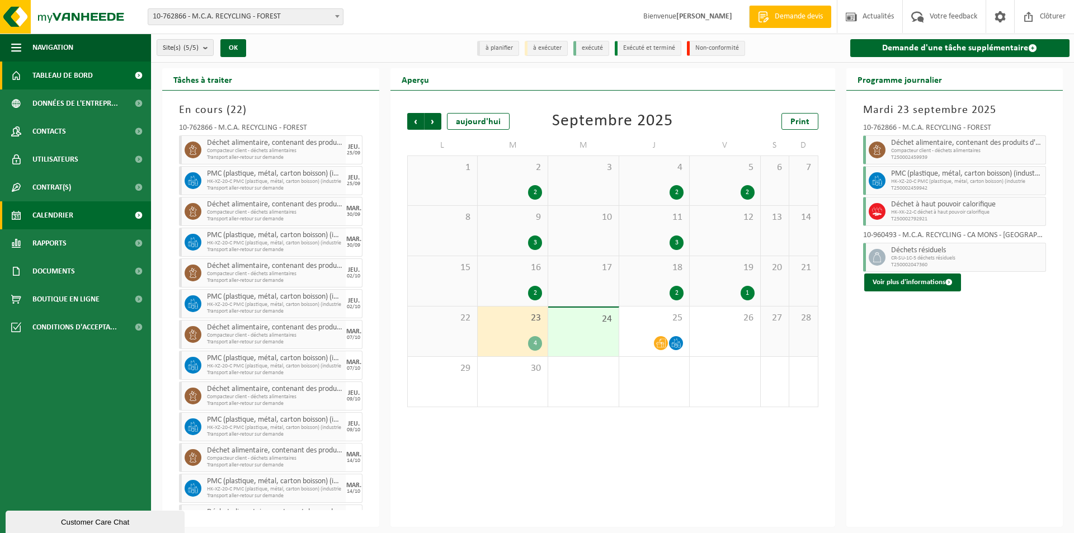
click at [63, 88] on span "Tableau de bord" at bounding box center [62, 76] width 60 height 28
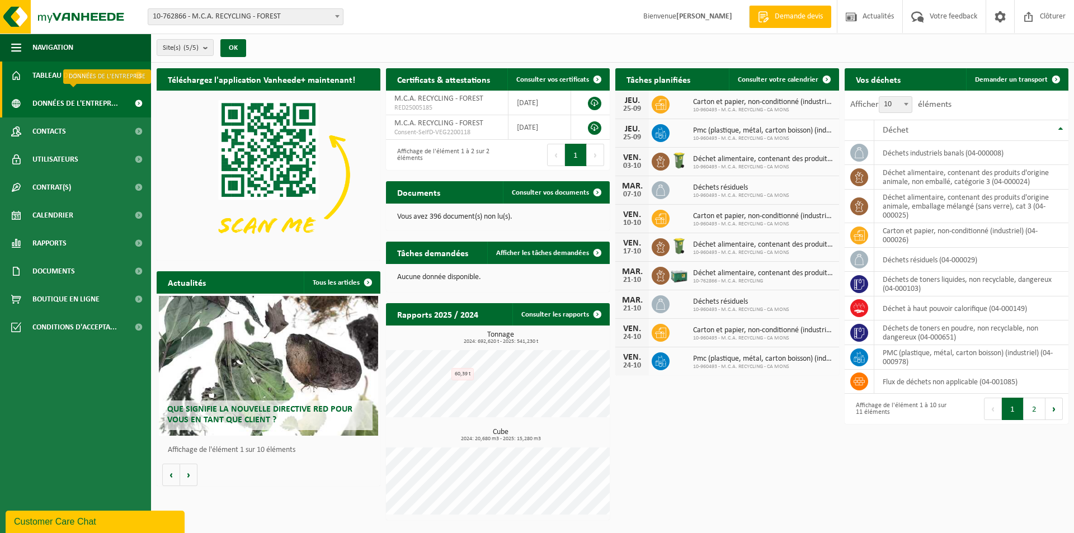
click at [52, 104] on span "Données de l'entrepr..." at bounding box center [75, 104] width 86 height 28
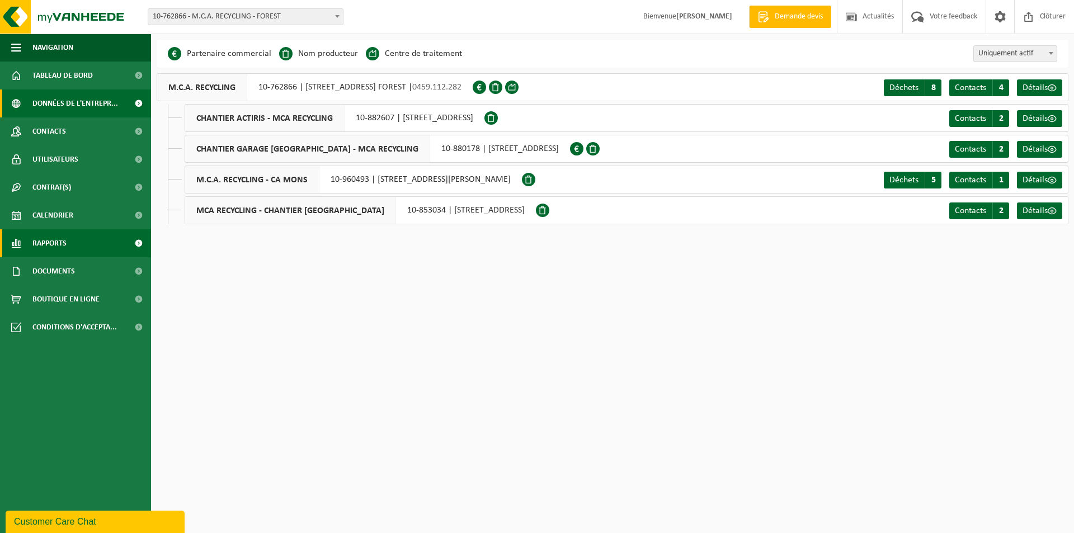
click at [60, 241] on span "Rapports" at bounding box center [49, 243] width 34 height 28
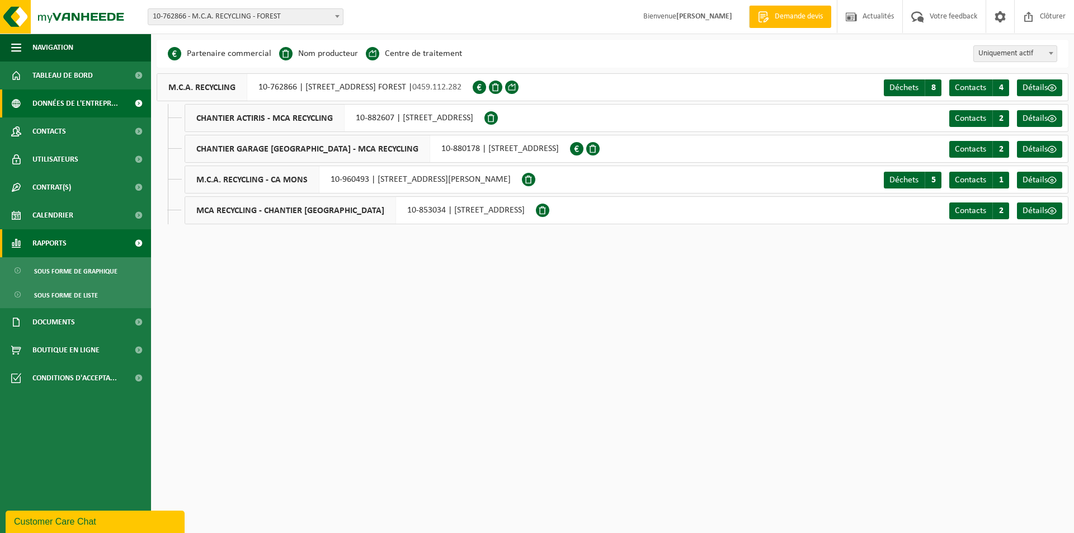
click at [62, 246] on span "Rapports" at bounding box center [49, 243] width 34 height 28
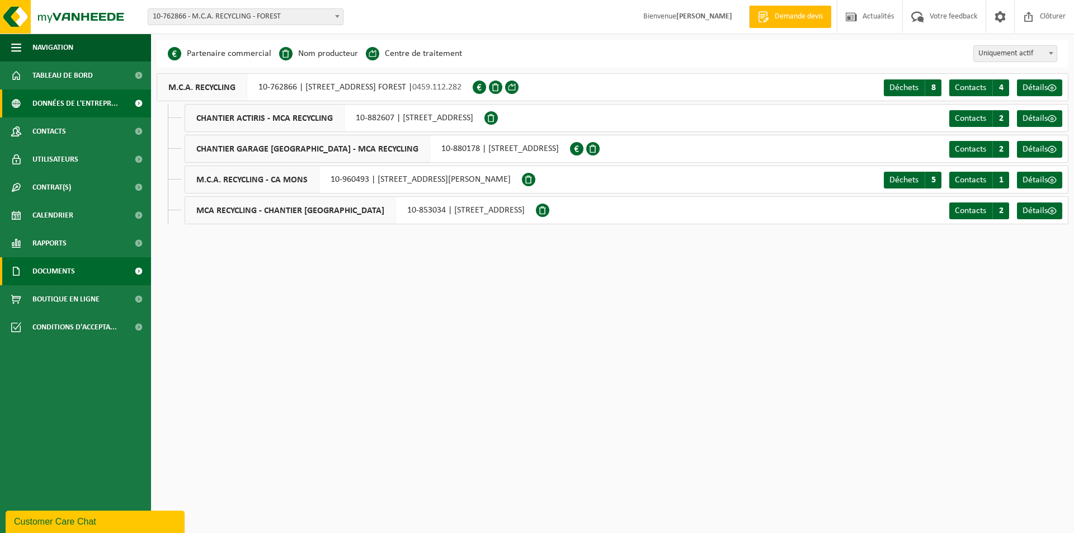
click at [63, 274] on span "Documents" at bounding box center [53, 271] width 43 height 28
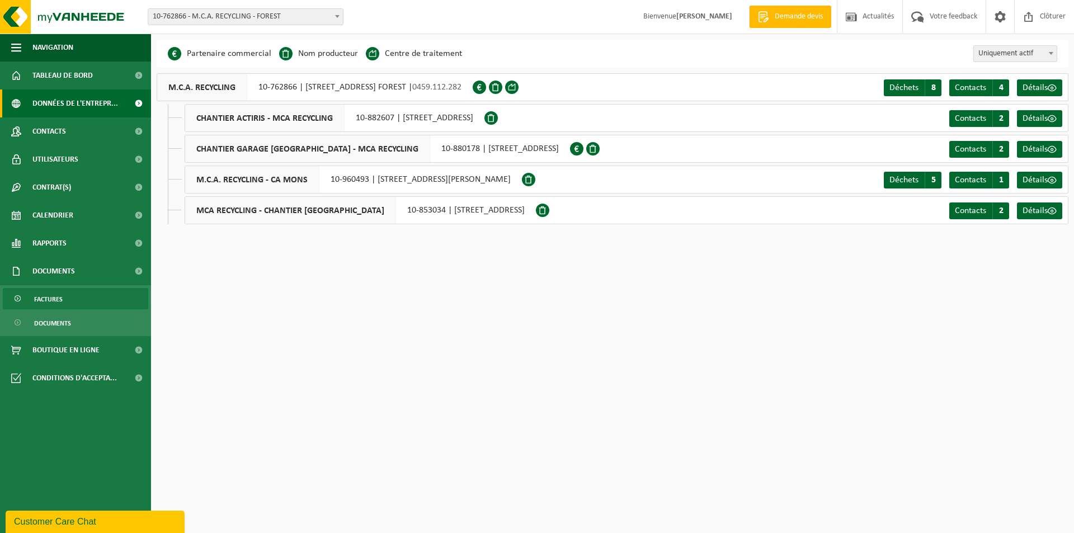
click at [58, 294] on span "Factures" at bounding box center [48, 299] width 29 height 21
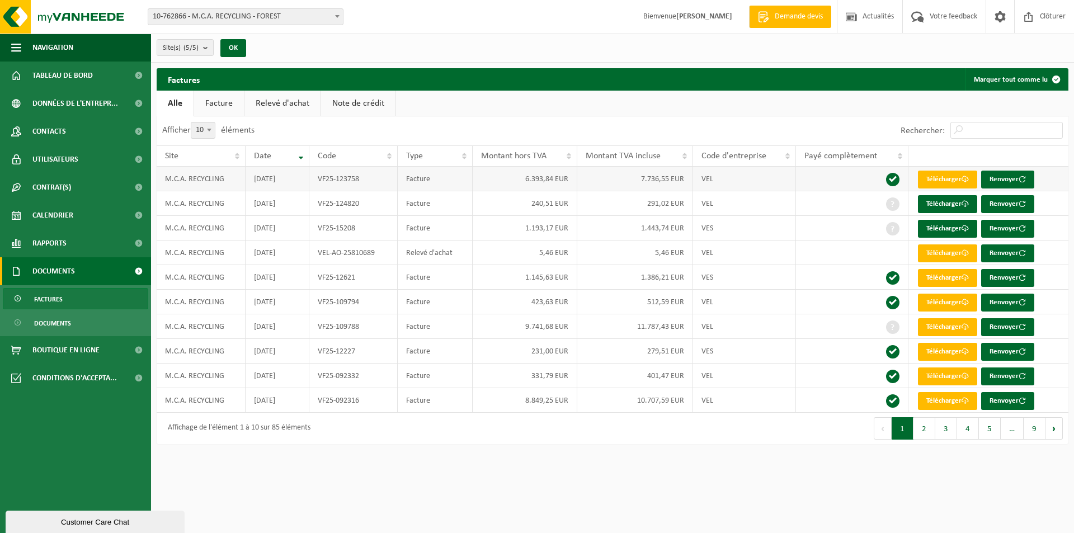
click at [338, 173] on td "VF25-123758" at bounding box center [353, 179] width 88 height 25
click at [947, 211] on link "Télécharger" at bounding box center [947, 204] width 59 height 18
click at [76, 87] on span "Tableau de bord" at bounding box center [62, 76] width 60 height 28
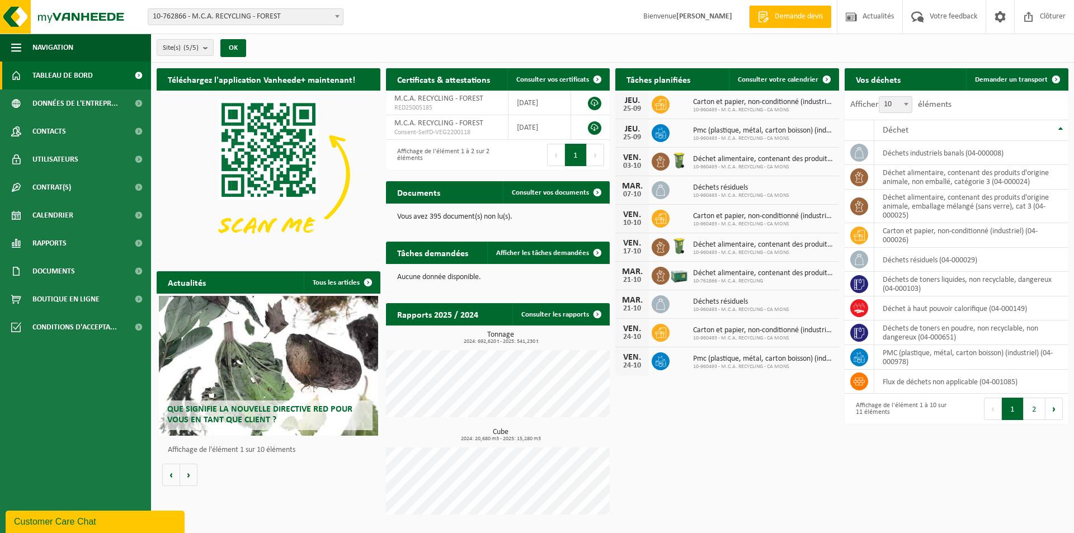
click at [474, 271] on div "Aucune donnée disponible." at bounding box center [498, 277] width 224 height 27
click at [497, 257] on link "Afficher les tâches demandées" at bounding box center [547, 253] width 121 height 22
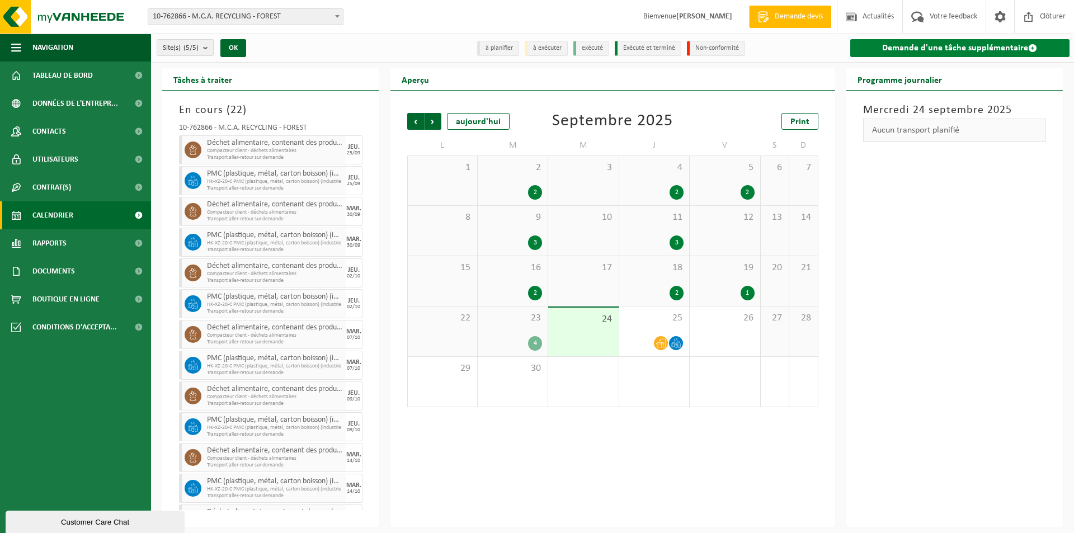
click at [947, 56] on link "Demande d'une tâche supplémentaire" at bounding box center [960, 48] width 220 height 18
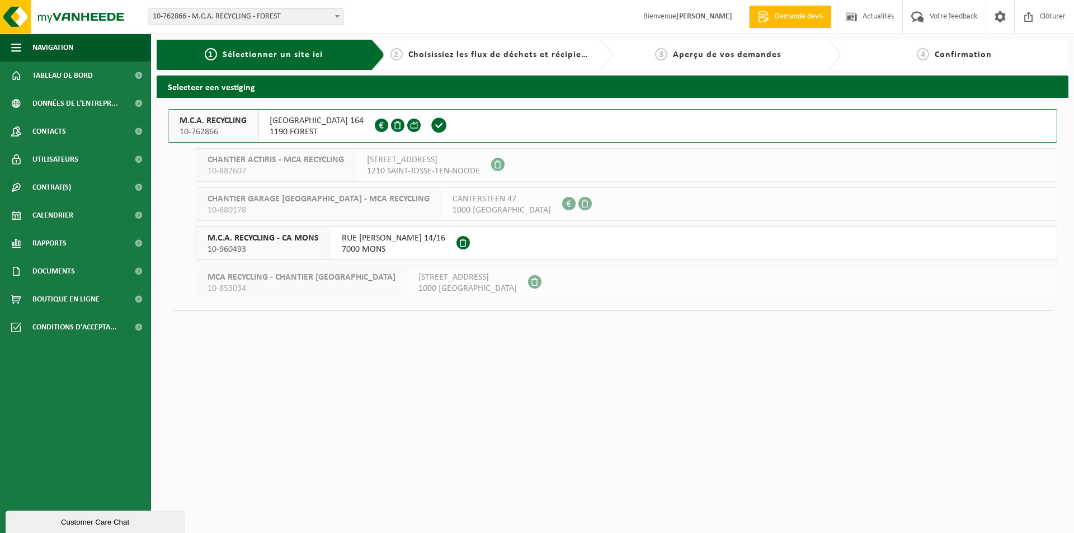
click at [393, 130] on div at bounding box center [399, 126] width 49 height 32
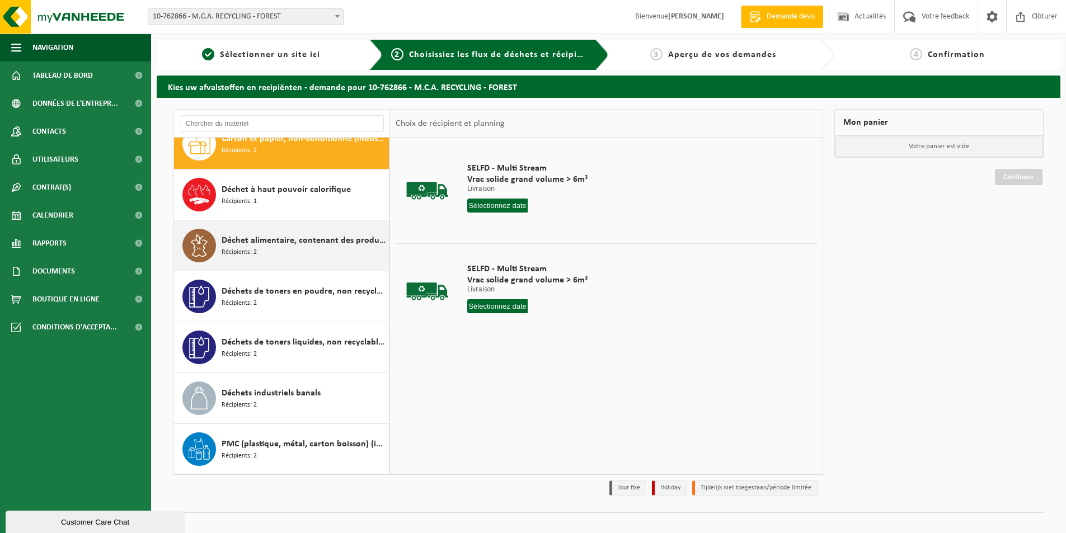
scroll to position [20, 0]
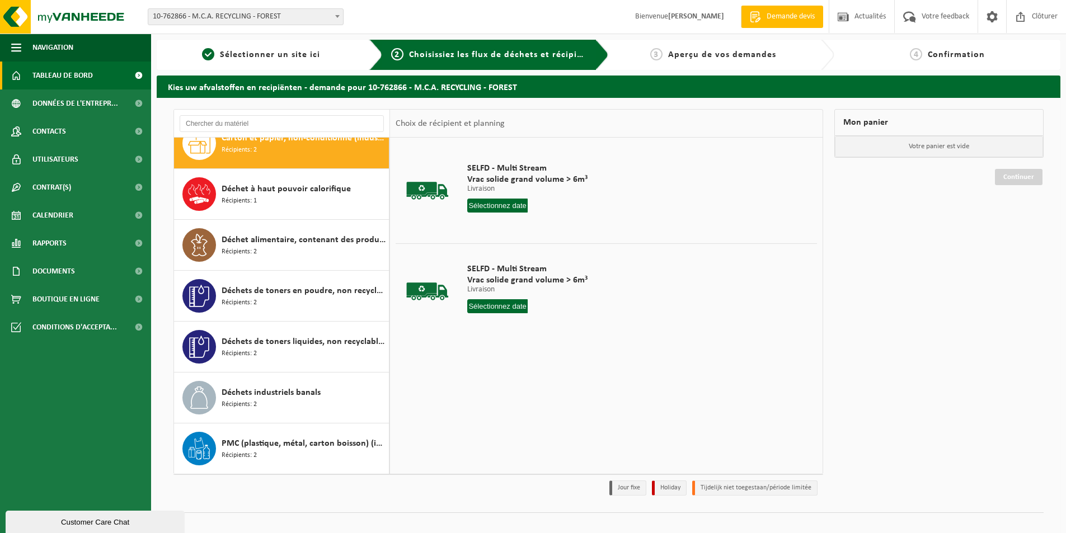
click at [72, 83] on span "Tableau de bord" at bounding box center [62, 76] width 60 height 28
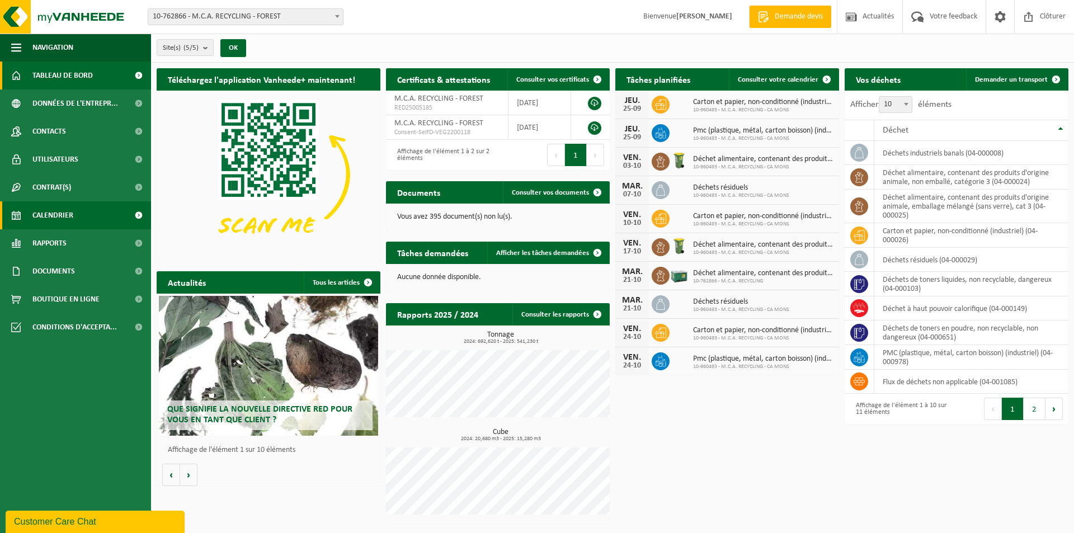
click at [70, 215] on span "Calendrier" at bounding box center [52, 215] width 41 height 28
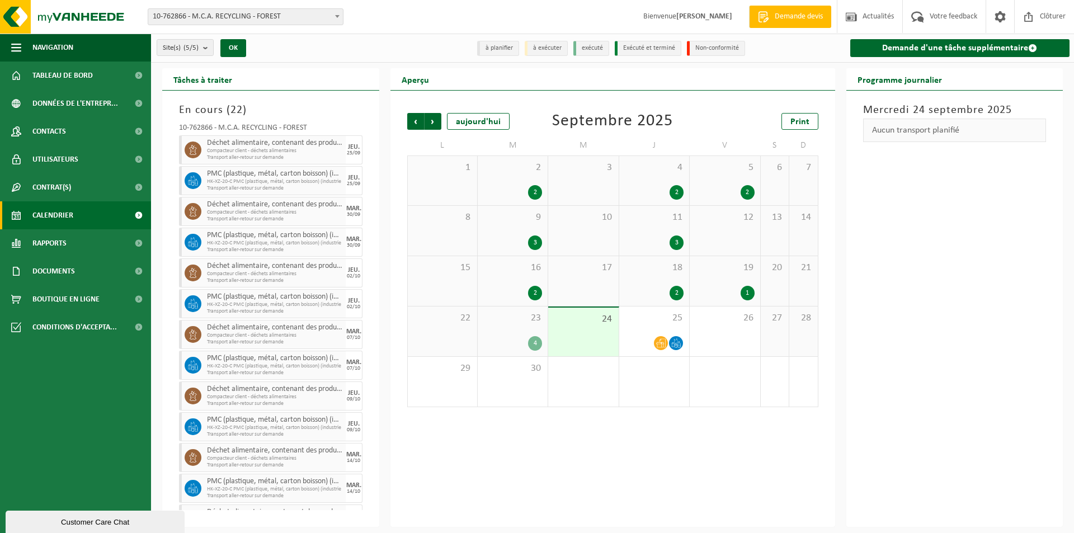
click at [533, 346] on div "4" at bounding box center [535, 343] width 14 height 15
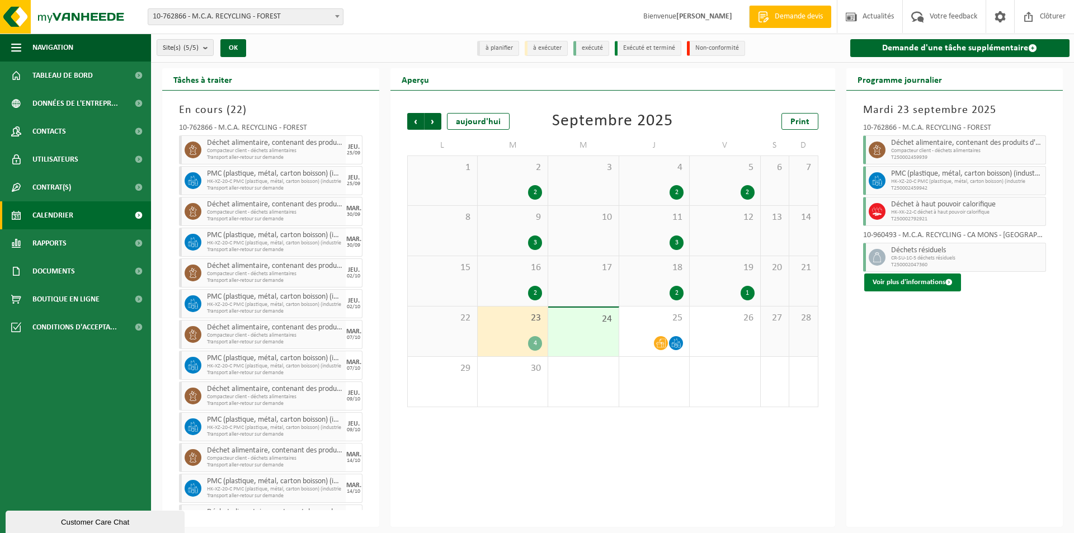
click at [930, 288] on button "Voir plus d'informations" at bounding box center [912, 283] width 97 height 18
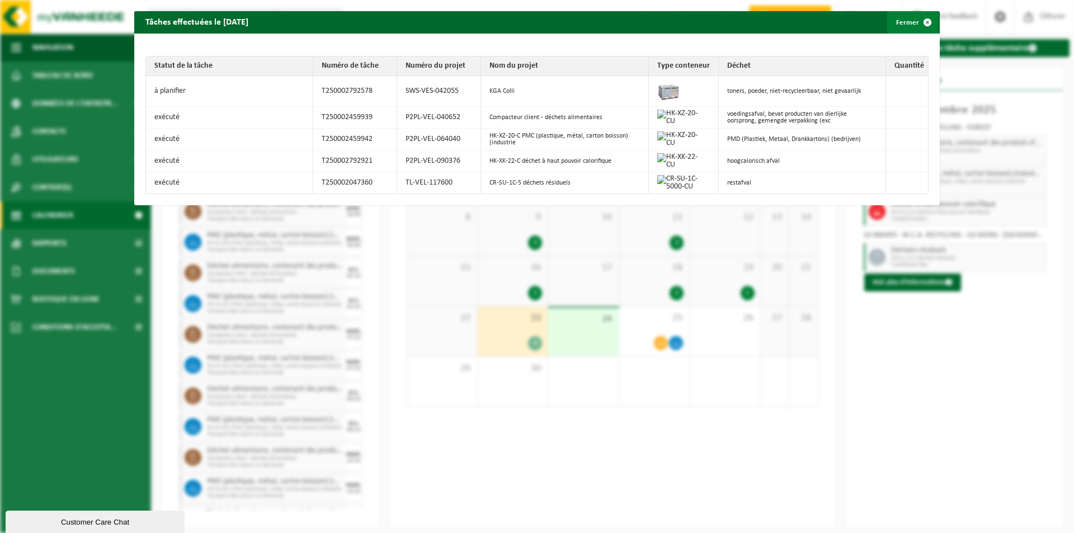
click at [908, 25] on button "Fermer" at bounding box center [912, 22] width 51 height 22
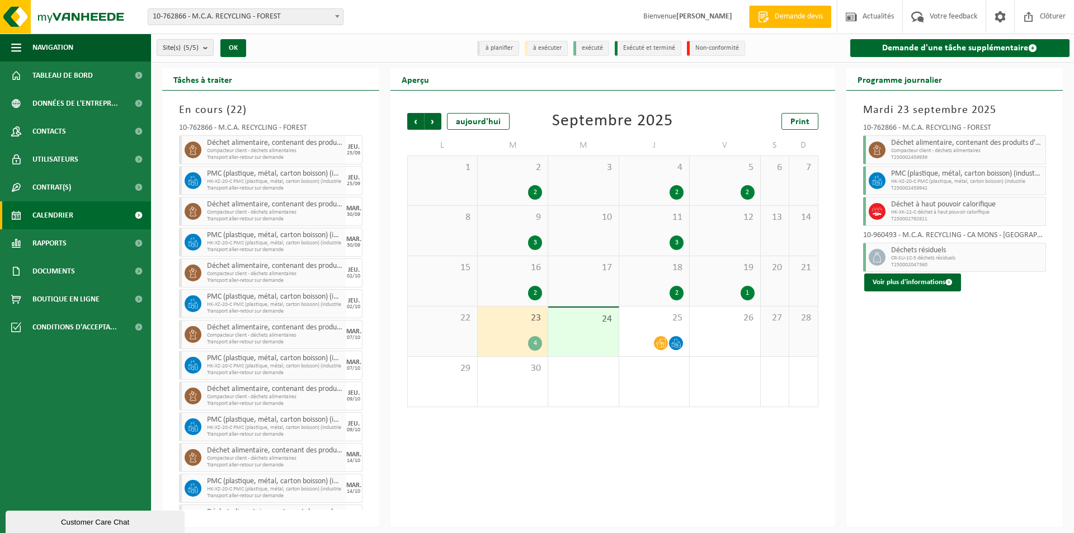
click at [526, 341] on div "4" at bounding box center [512, 343] width 59 height 15
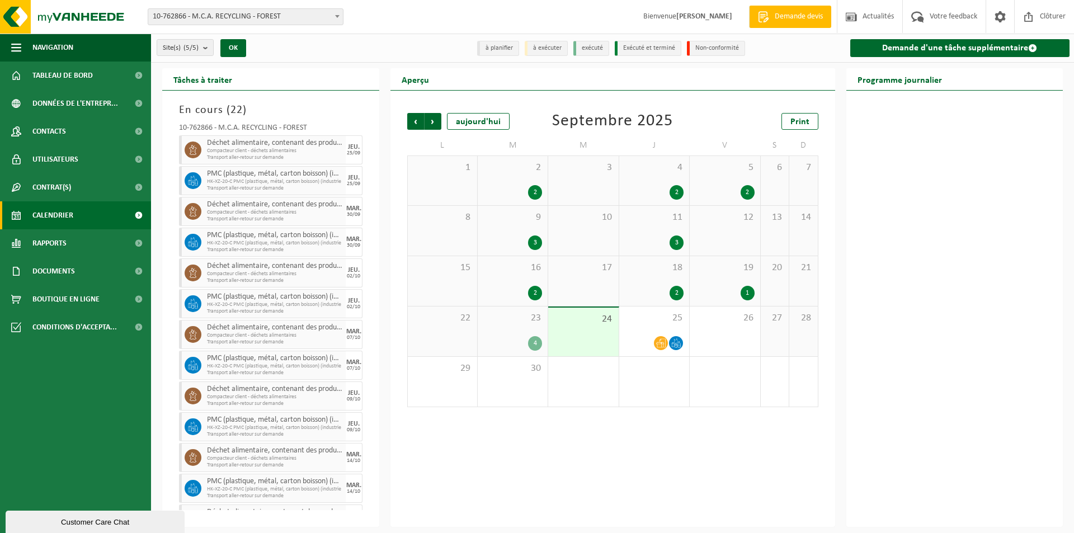
click at [521, 332] on div "23 4" at bounding box center [513, 332] width 70 height 50
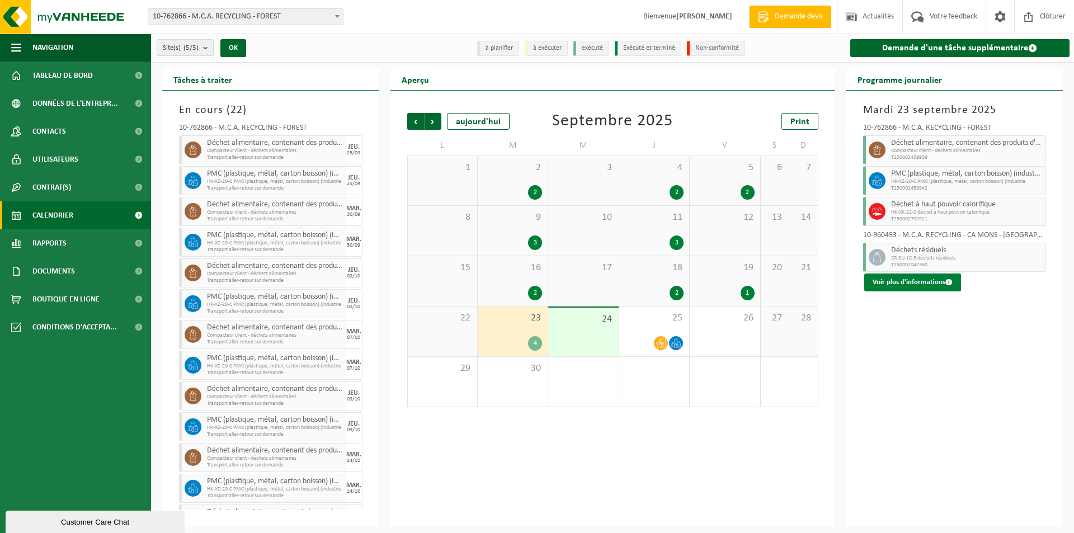
click at [904, 285] on button "Voir plus d'informations" at bounding box center [912, 283] width 97 height 18
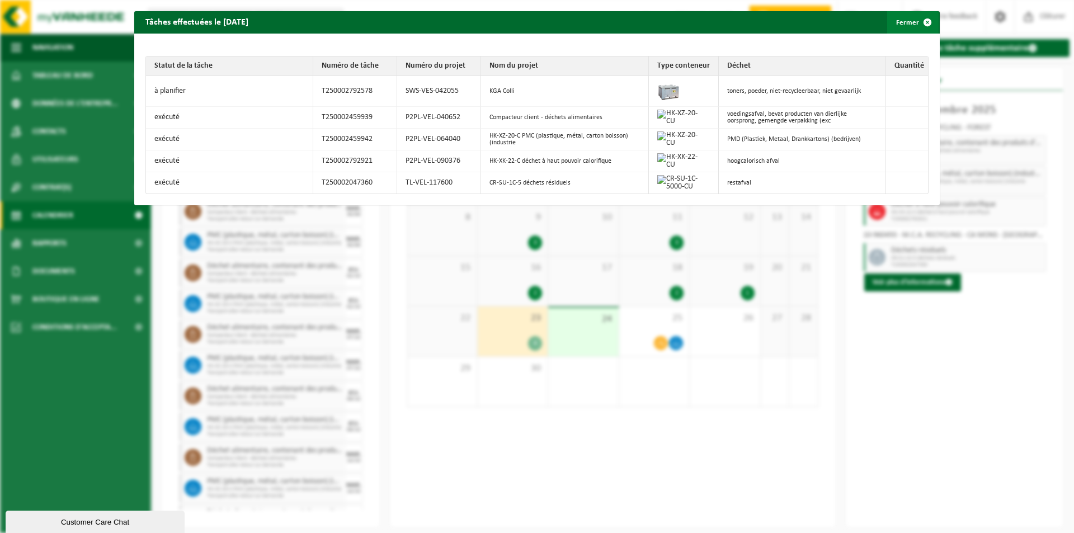
click at [921, 26] on span "button" at bounding box center [927, 22] width 22 height 22
